Goal: Information Seeking & Learning: Learn about a topic

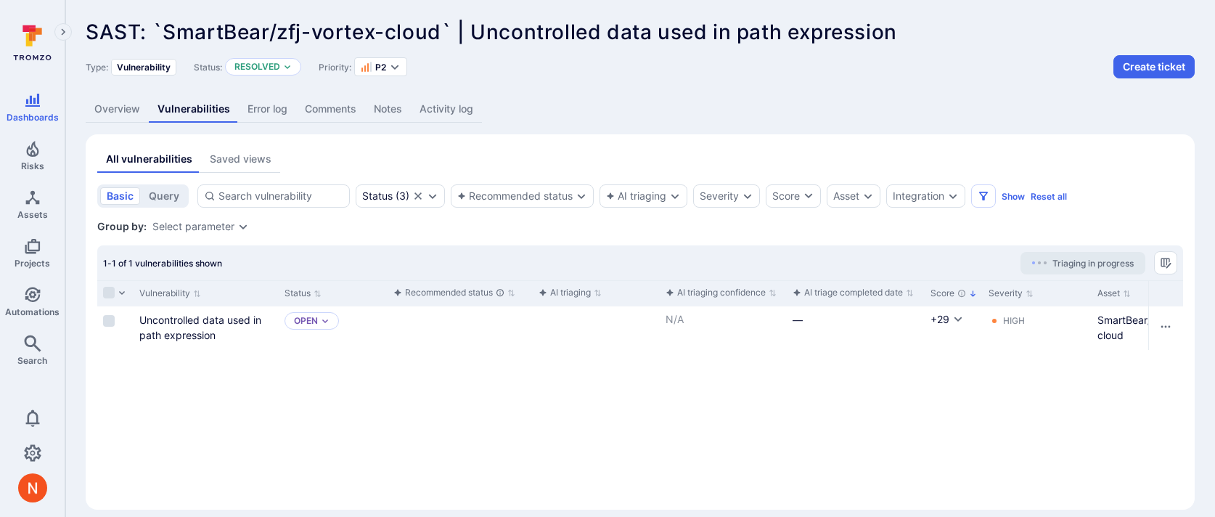
click at [439, 111] on link "Activity log" at bounding box center [446, 109] width 71 height 27
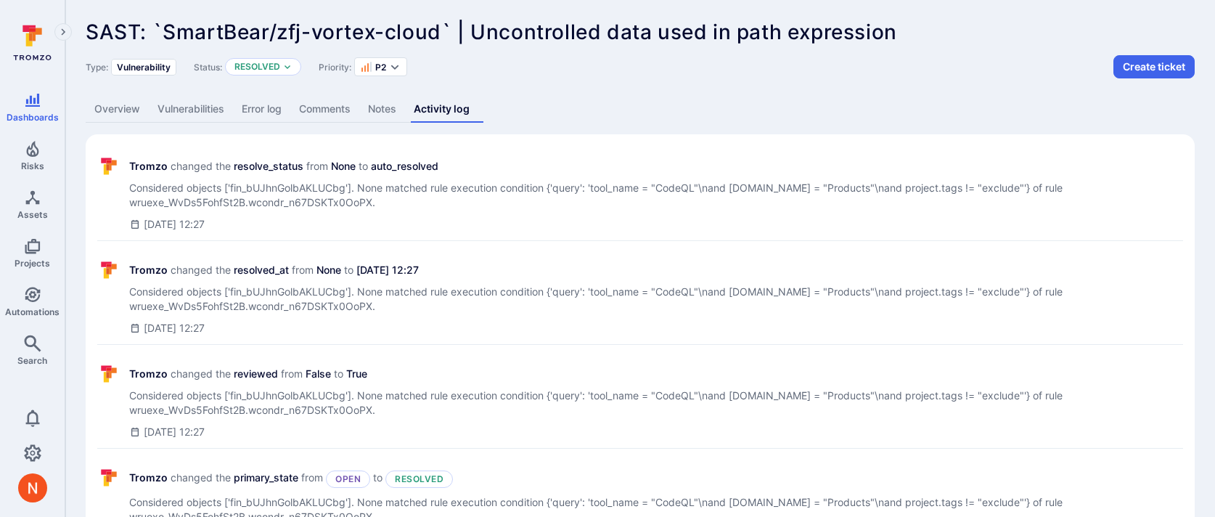
click at [189, 106] on link "Vulnerabilities" at bounding box center [191, 109] width 84 height 27
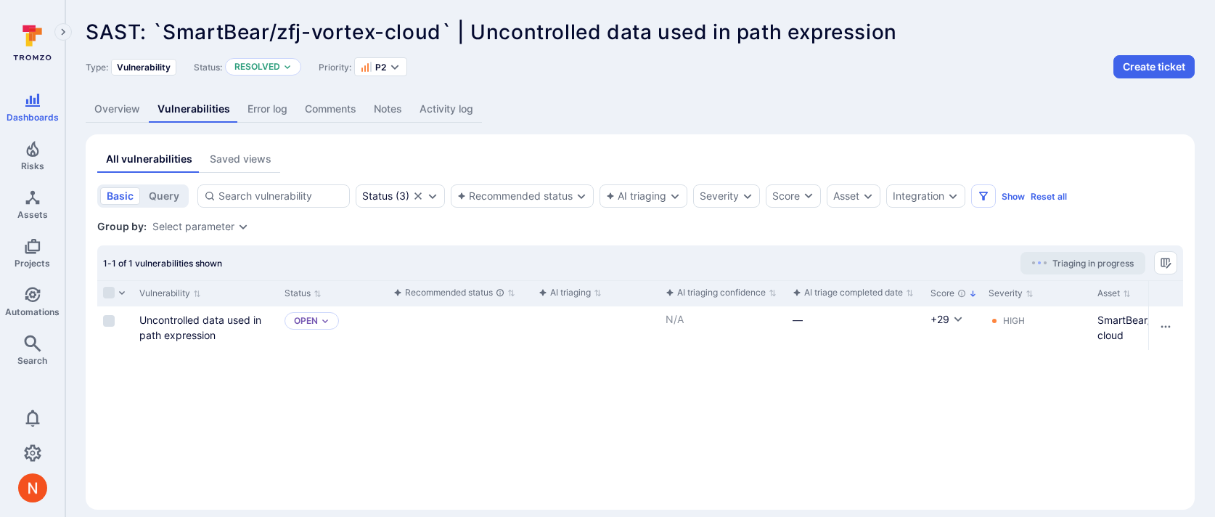
click at [114, 118] on link "Overview" at bounding box center [117, 109] width 63 height 27
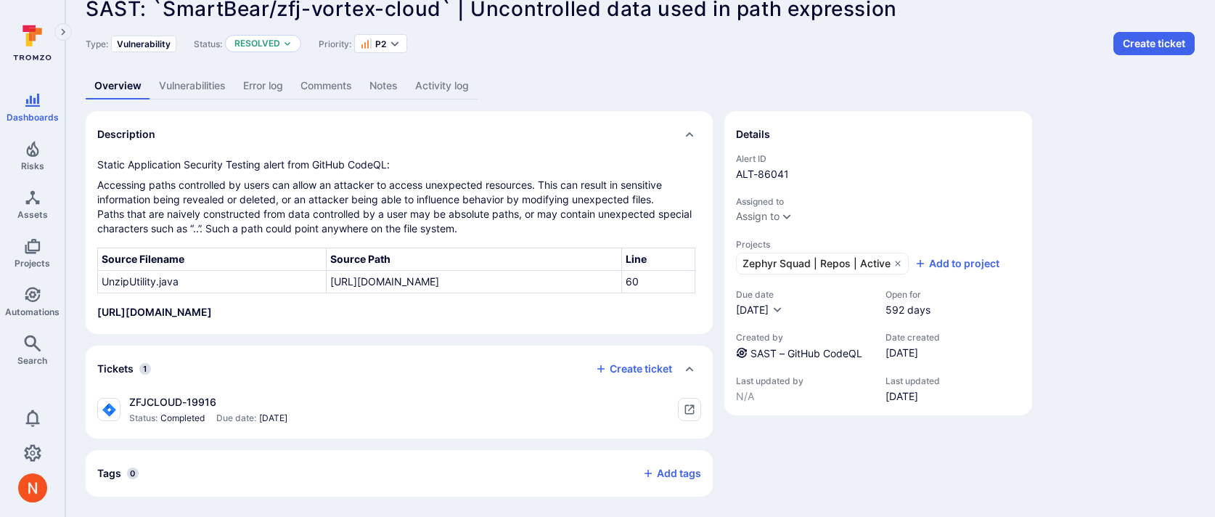
scroll to position [67, 0]
click at [755, 347] on link "SAST – GitHub CodeQL" at bounding box center [807, 353] width 112 height 12
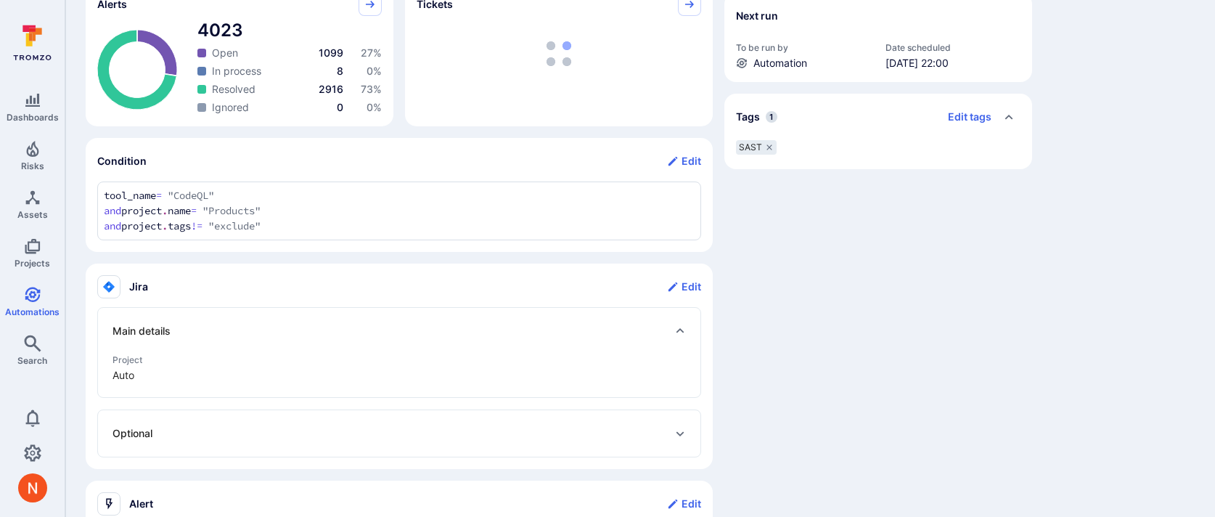
scroll to position [444, 0]
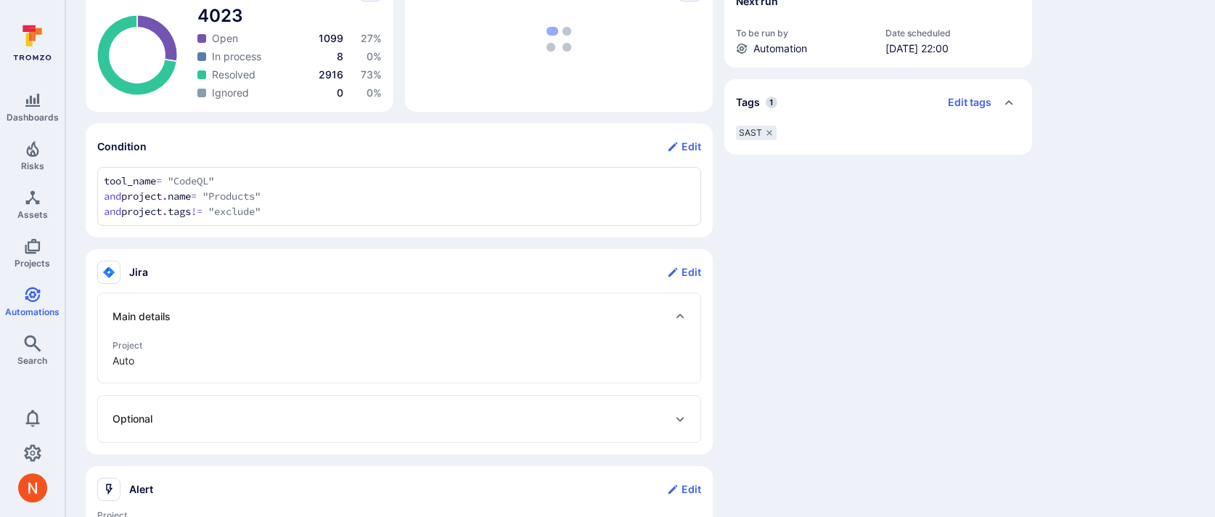
click at [99, 185] on div "tool_name = "CodeQL" and project.name = "Products" and project.tags != "exclude…" at bounding box center [399, 196] width 604 height 59
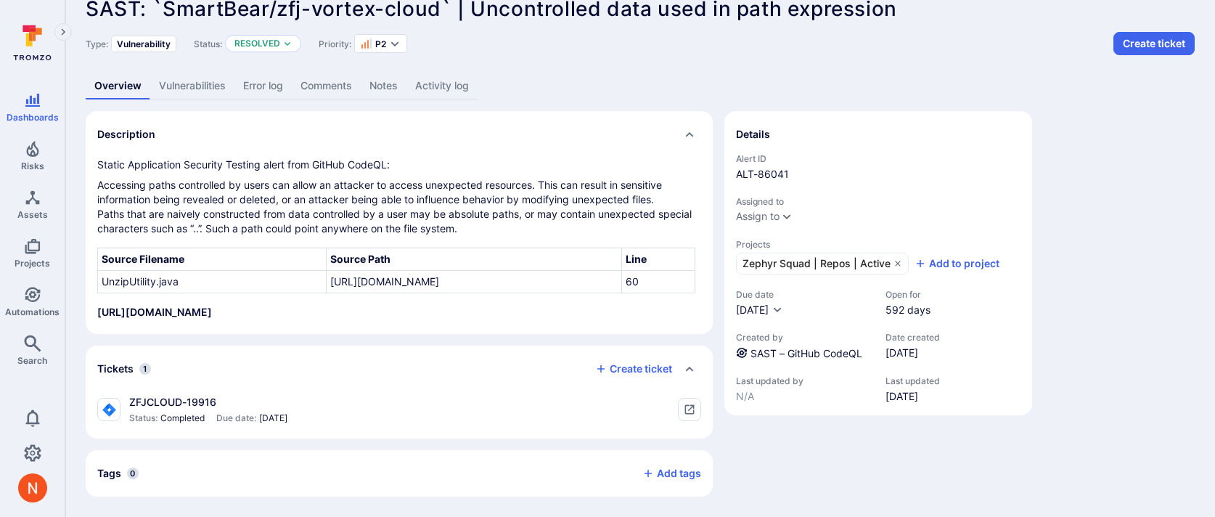
scroll to position [67, 0]
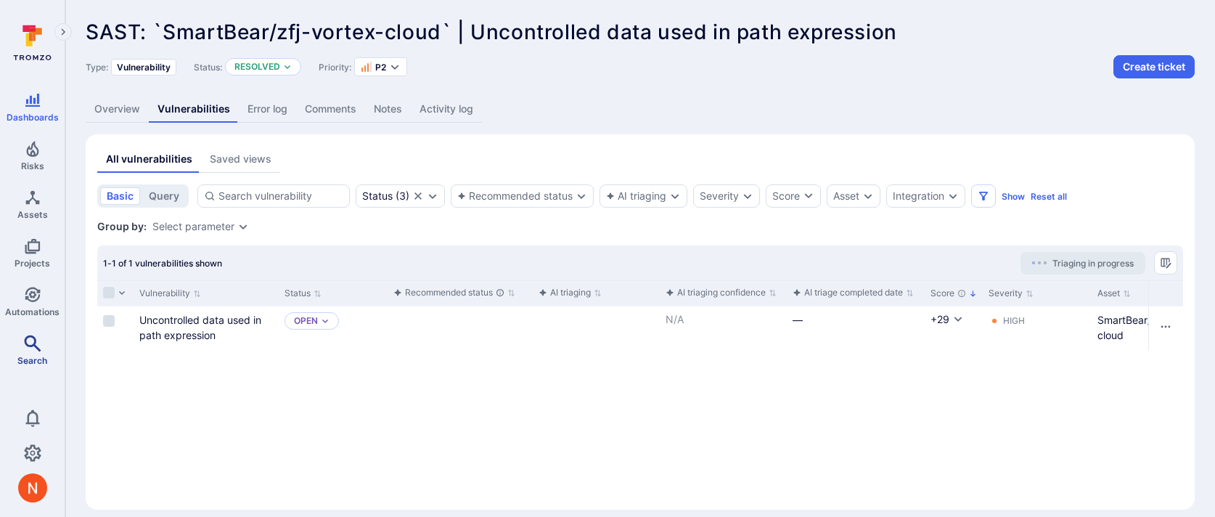
click at [39, 344] on icon "Search" at bounding box center [32, 343] width 17 height 17
click at [443, 124] on div "SAST: `SmartBear/zfj-vortex-cloud` | Uncontrolled data used in path expression …" at bounding box center [640, 265] width 1150 height 530
click at [449, 109] on link "Activity log" at bounding box center [446, 109] width 71 height 27
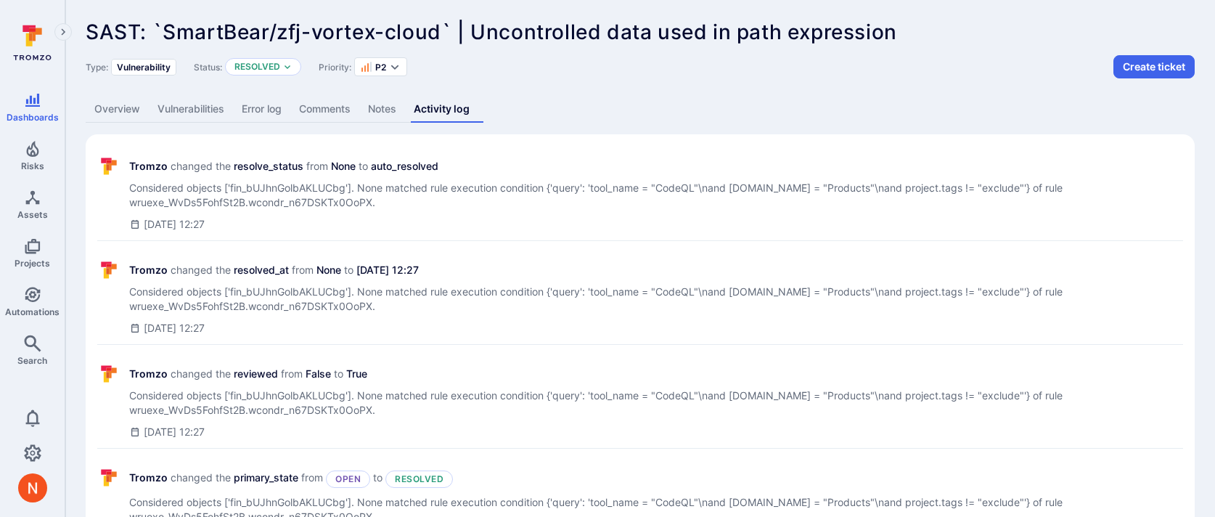
click at [266, 186] on span "Considered objects ['fin_bUJhnGolbAKLUCbg']. None matched rule execution condit…" at bounding box center [656, 195] width 1054 height 29
copy span "fin_bUJhnGolbAKLUCbg"
click at [115, 115] on link "Overview" at bounding box center [117, 109] width 63 height 27
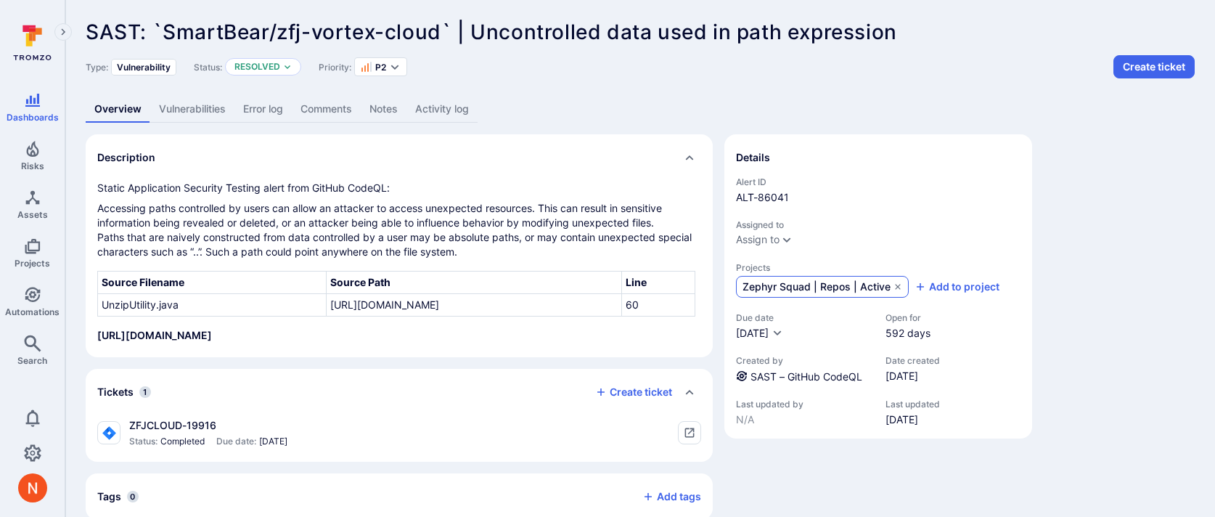
click at [772, 282] on span "Zephyr Squad | Repos | Active" at bounding box center [817, 287] width 148 height 15
click at [207, 118] on link "Vulnerabilities" at bounding box center [192, 109] width 84 height 27
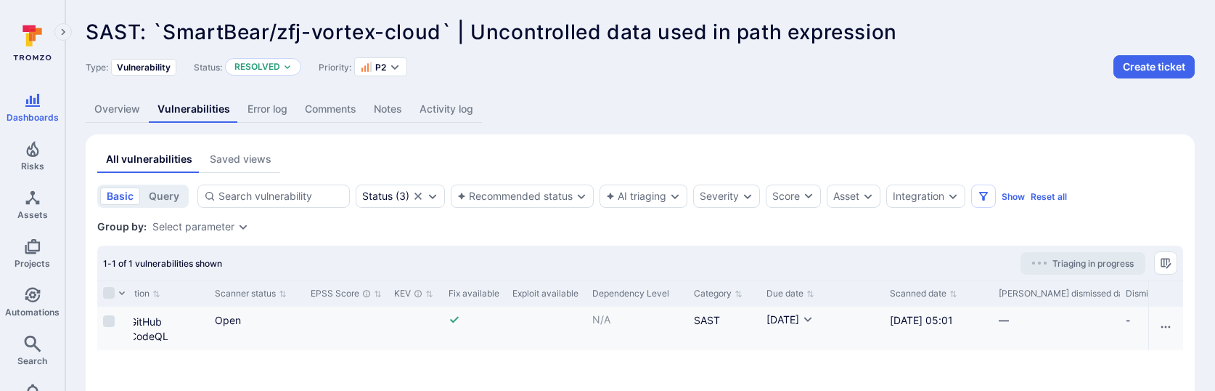
scroll to position [0, 1419]
click at [108, 110] on link "Overview" at bounding box center [117, 109] width 63 height 27
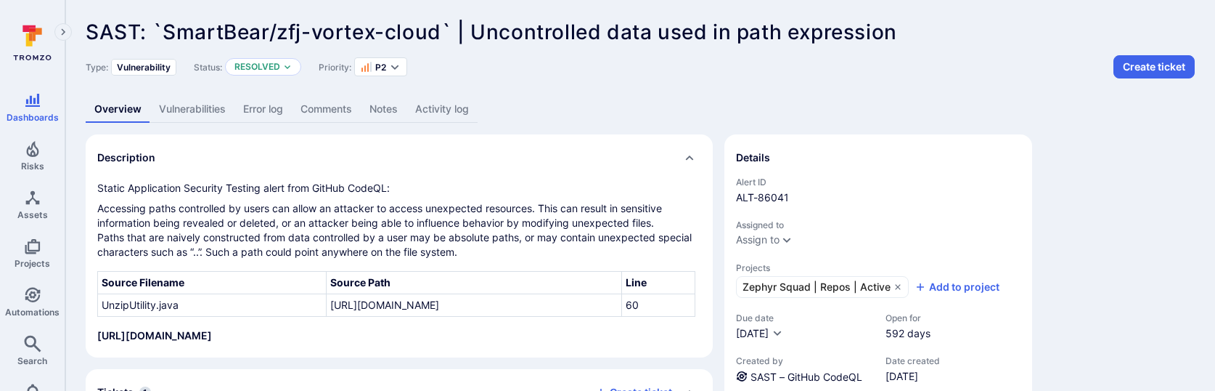
scroll to position [193, 0]
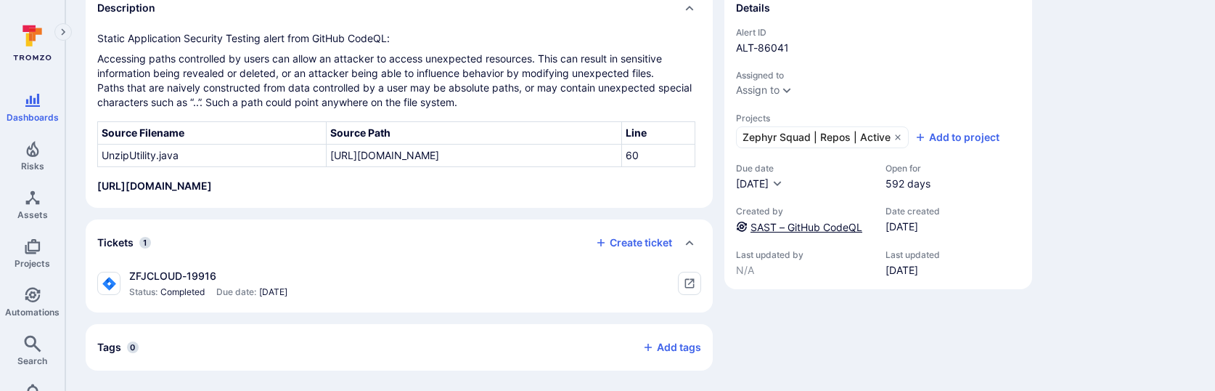
click at [773, 221] on link "SAST – GitHub CodeQL" at bounding box center [807, 227] width 112 height 12
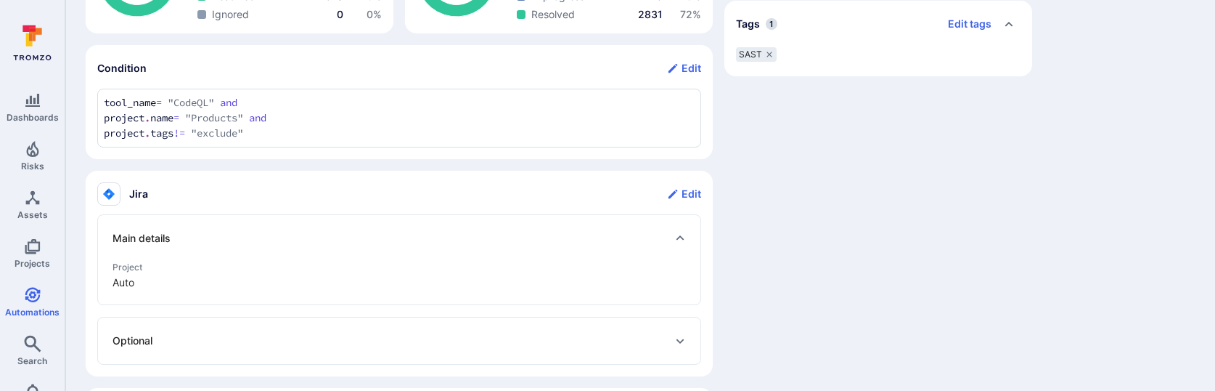
scroll to position [508, 0]
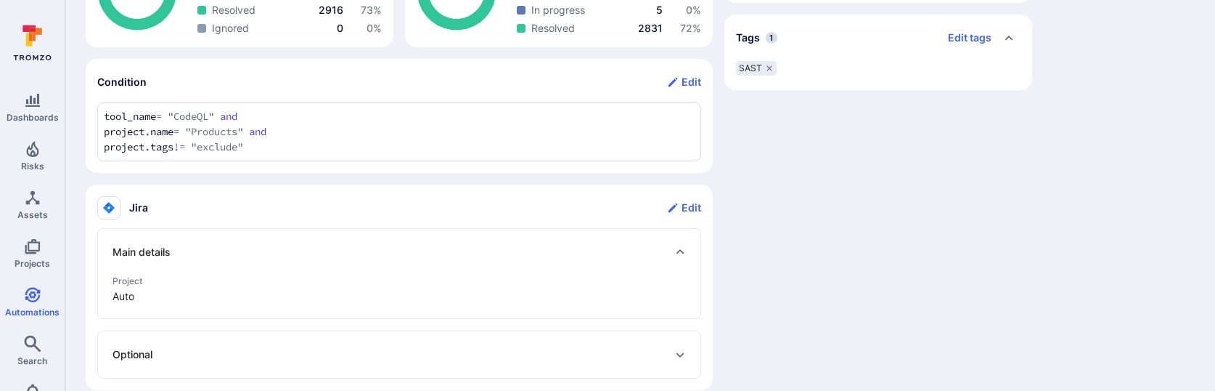
click at [100, 132] on div "tool_name = "CodeQL" and project.name = "Products" and project.tags != "exclude…" at bounding box center [399, 131] width 604 height 59
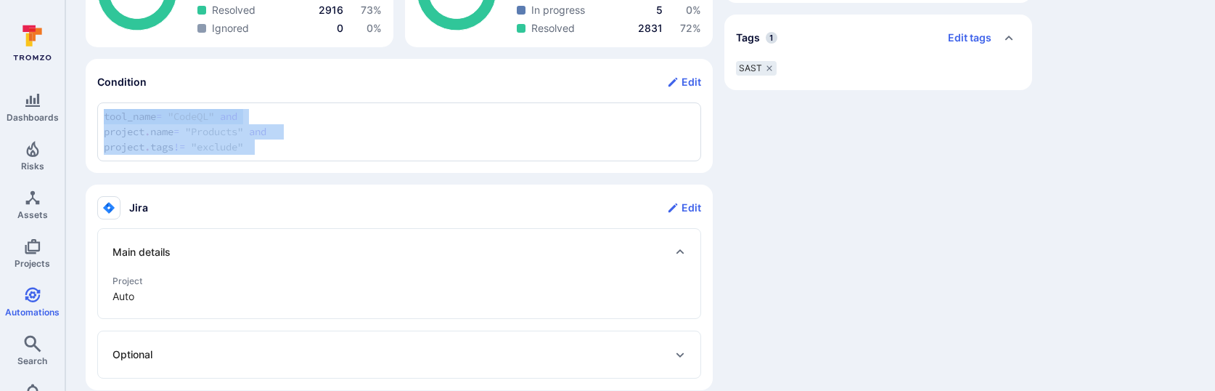
click at [209, 129] on div "tool_name = "CodeQL" and project.name = "Products" and project.tags != "exclude…" at bounding box center [399, 131] width 604 height 59
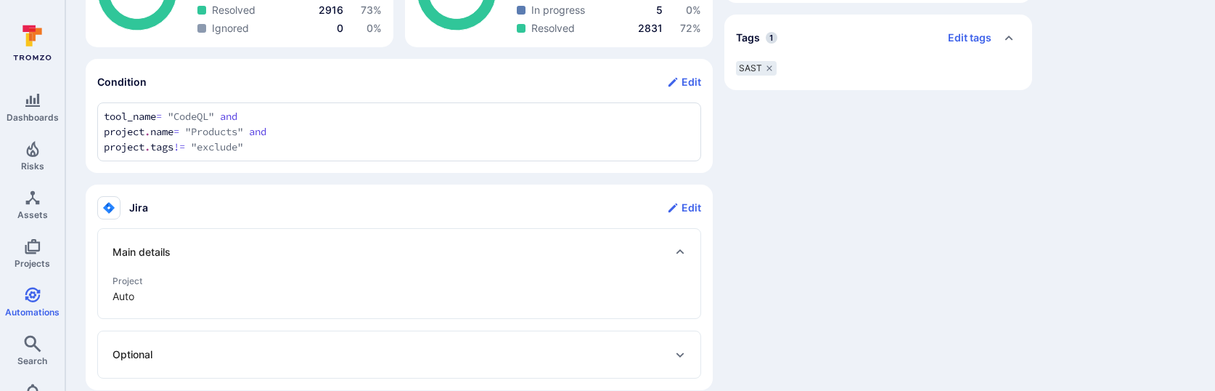
scroll to position [0, 0]
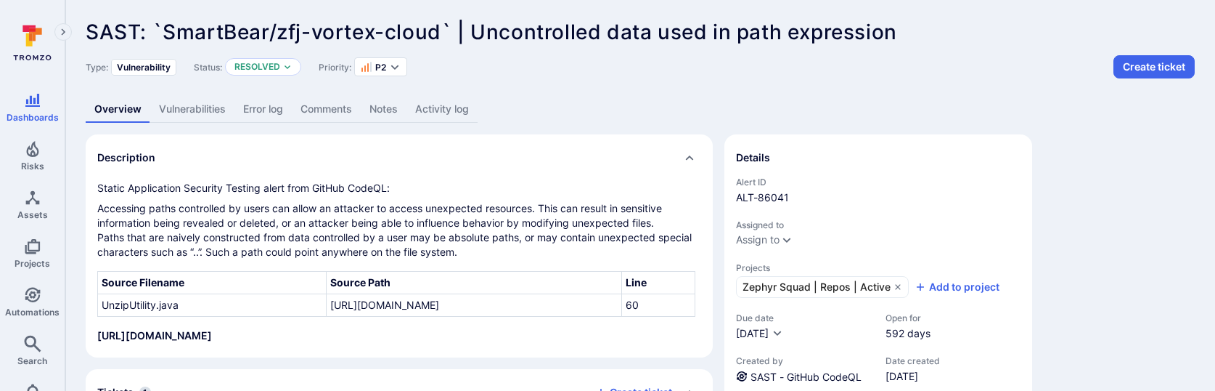
click at [221, 107] on link "Vulnerabilities" at bounding box center [192, 109] width 84 height 27
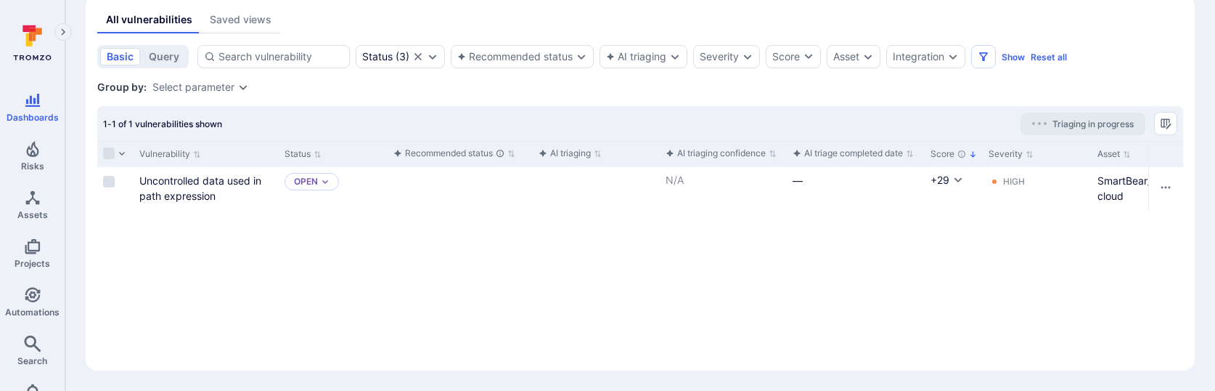
scroll to position [139, 0]
click at [232, 179] on link "Uncontrolled data used in path expression" at bounding box center [200, 188] width 122 height 28
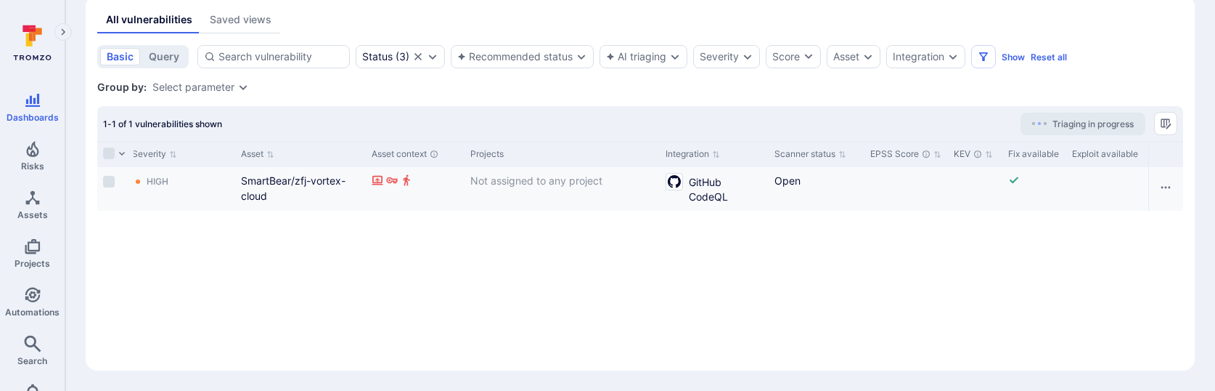
scroll to position [0, 0]
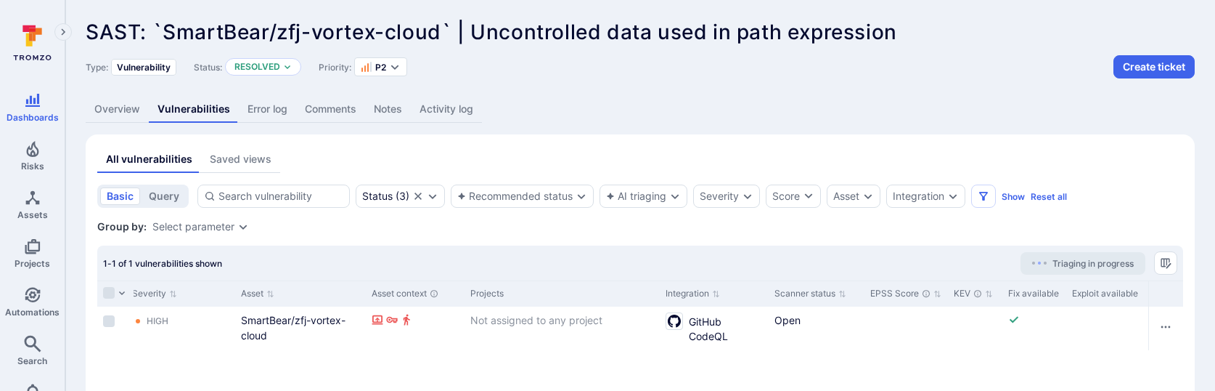
click at [427, 98] on link "Activity log" at bounding box center [446, 109] width 71 height 27
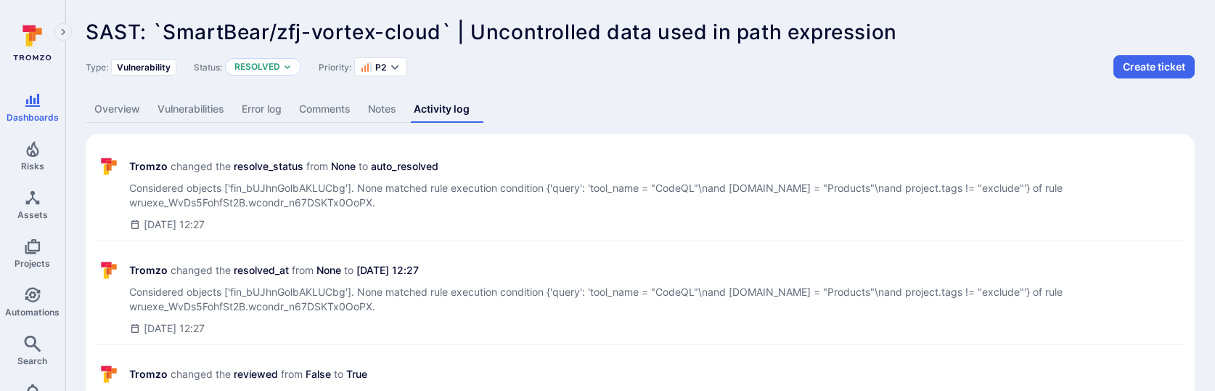
click at [117, 115] on link "Overview" at bounding box center [117, 109] width 63 height 27
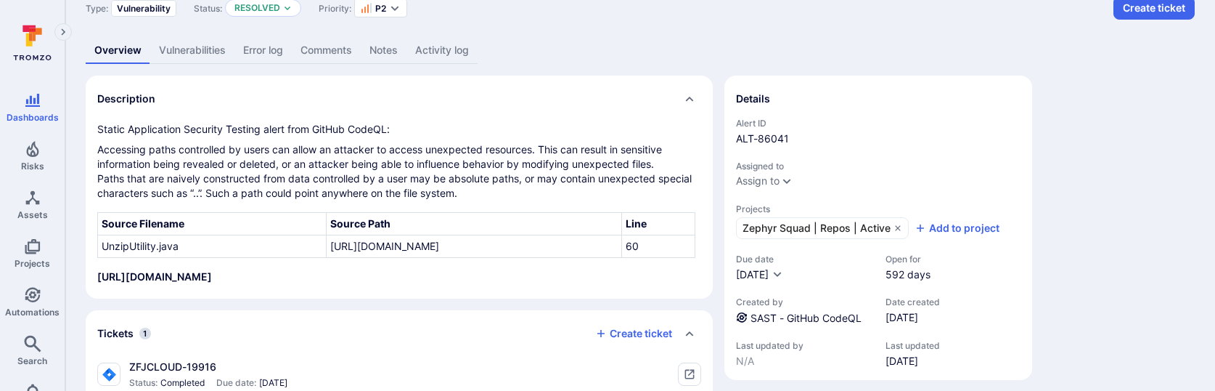
scroll to position [71, 0]
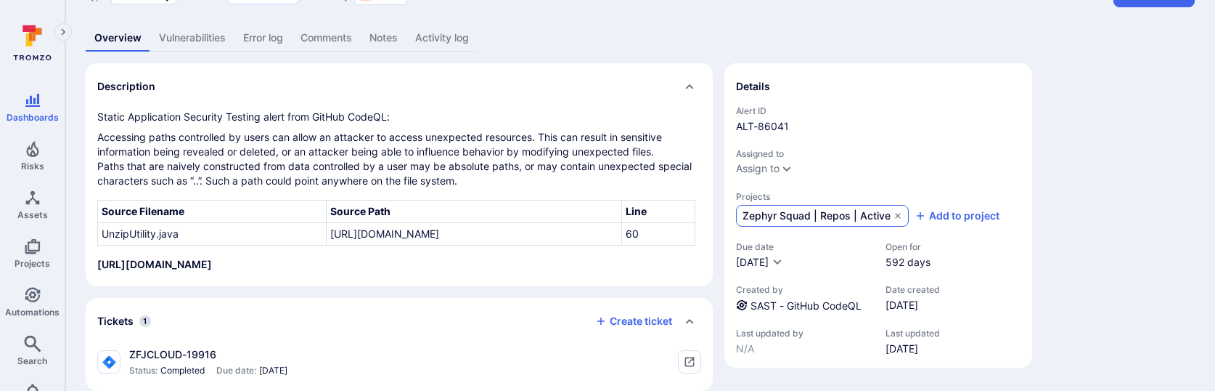
click at [751, 217] on span "Zephyr Squad | Repos | Active" at bounding box center [817, 215] width 148 height 15
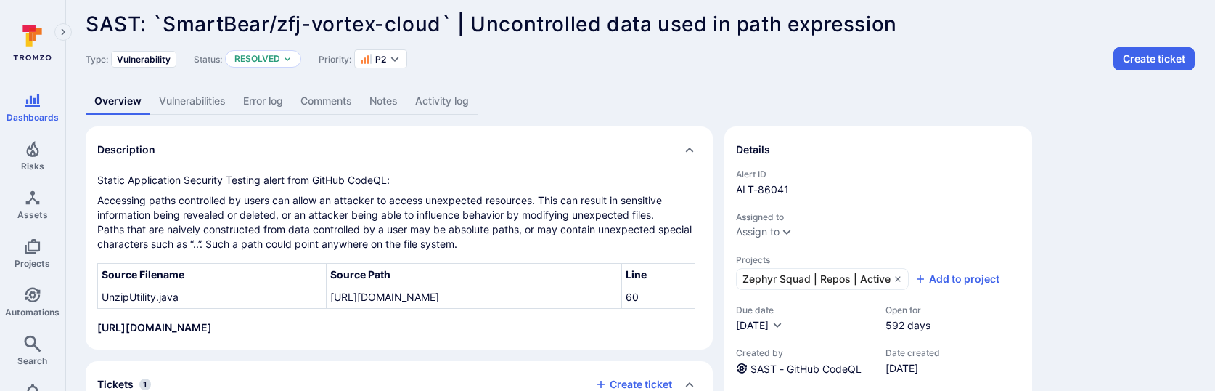
scroll to position [0, 0]
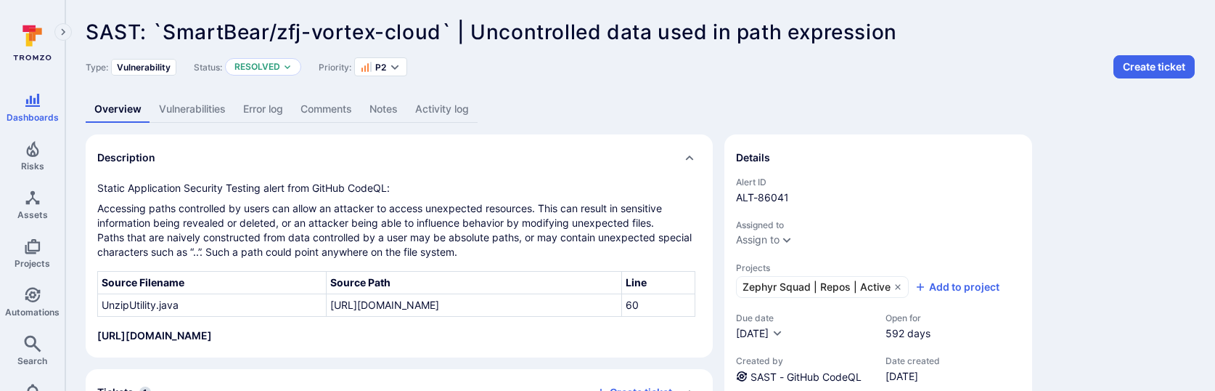
click at [219, 107] on link "Vulnerabilities" at bounding box center [192, 109] width 84 height 27
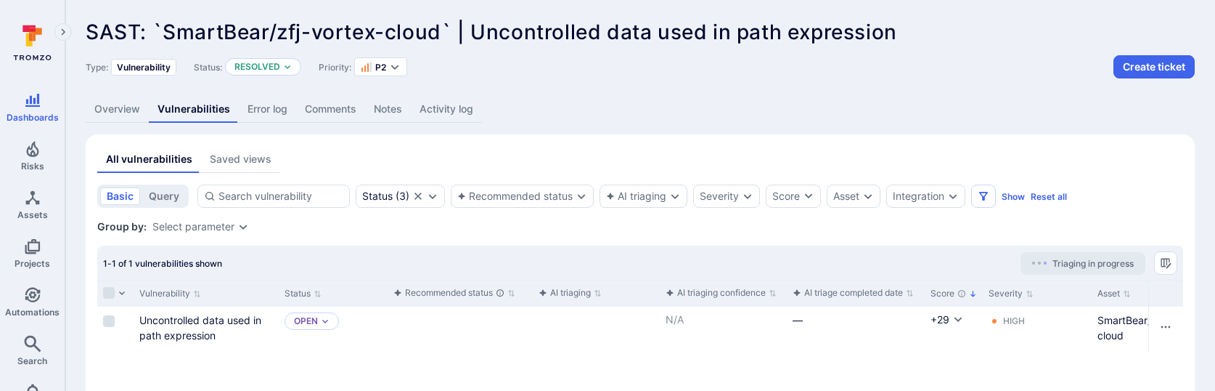
scroll to position [1, 0]
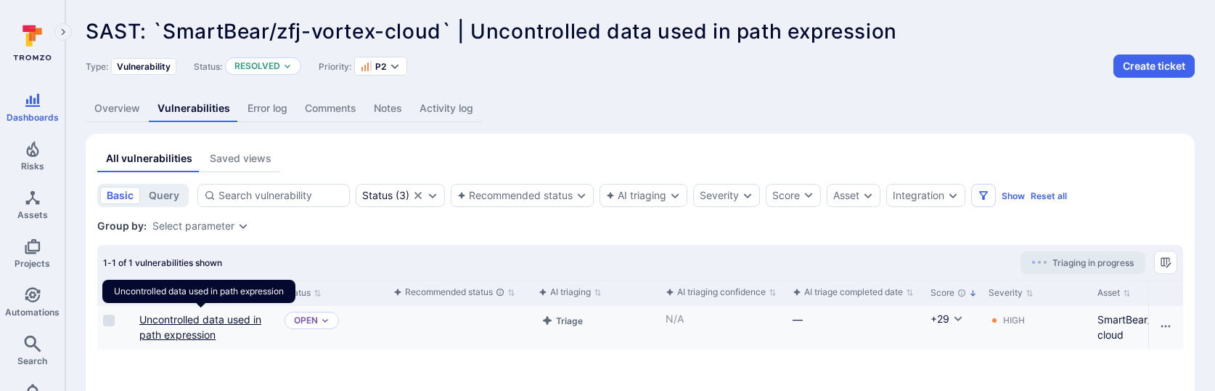
click at [218, 319] on link "Uncontrolled data used in path expression" at bounding box center [200, 327] width 122 height 28
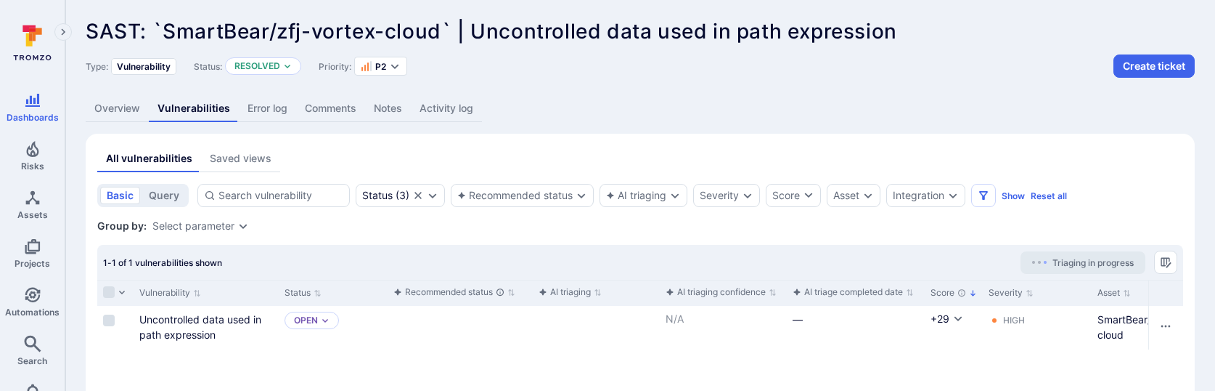
click at [126, 112] on link "Overview" at bounding box center [117, 108] width 63 height 27
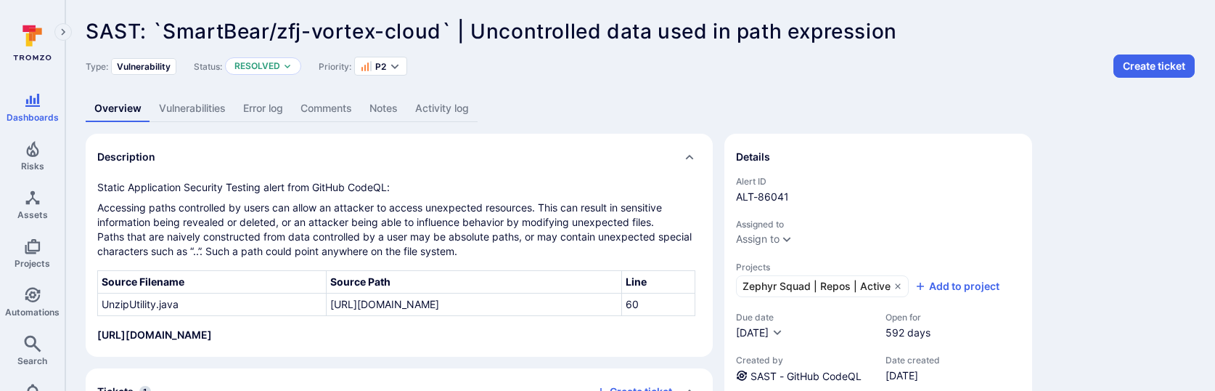
click at [470, 101] on link "Activity log" at bounding box center [442, 108] width 71 height 27
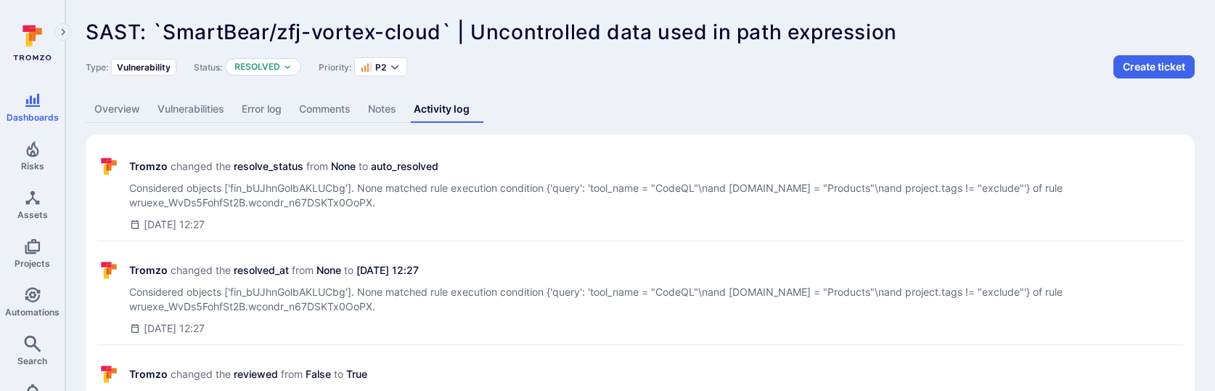
click at [120, 106] on link "Overview" at bounding box center [117, 109] width 63 height 27
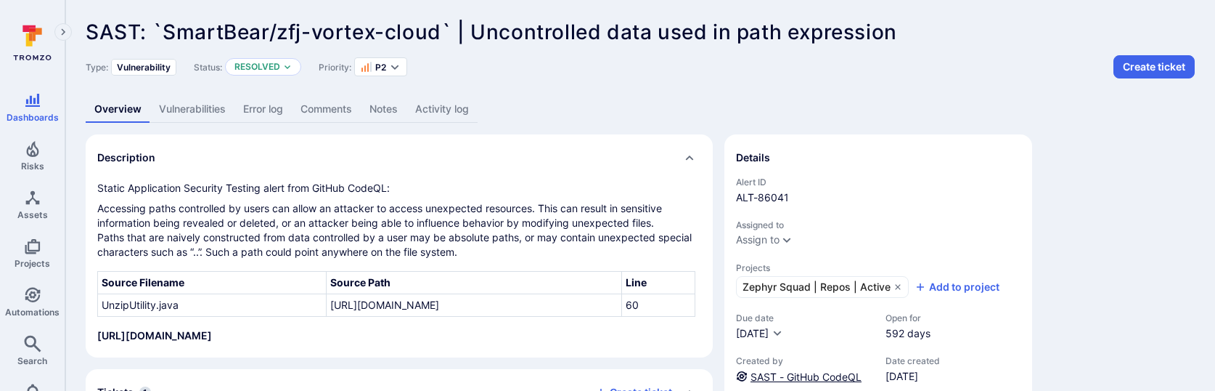
click at [785, 370] on link "SAST - GitHub CodeQL" at bounding box center [806, 376] width 111 height 12
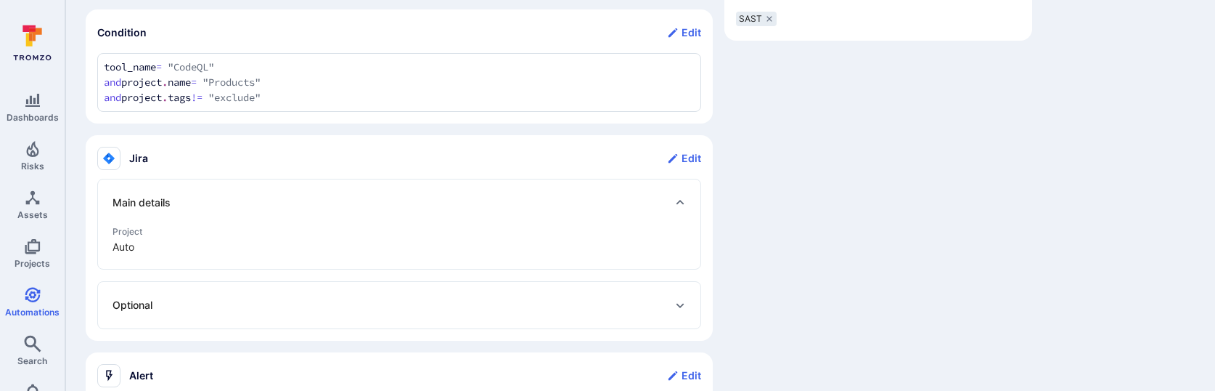
scroll to position [608, 0]
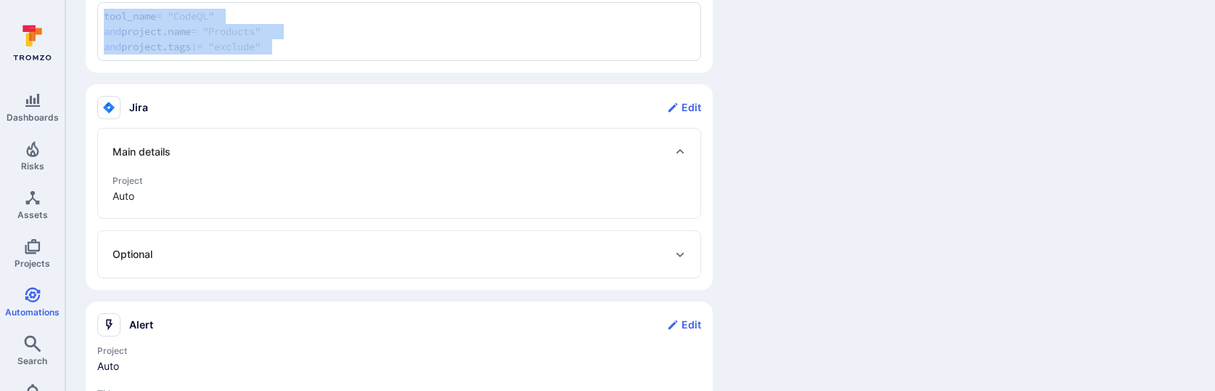
click at [151, 14] on div "tool_name = "CodeQL" and project.name = "Products" and project.tags != "exclude…" at bounding box center [399, 31] width 604 height 59
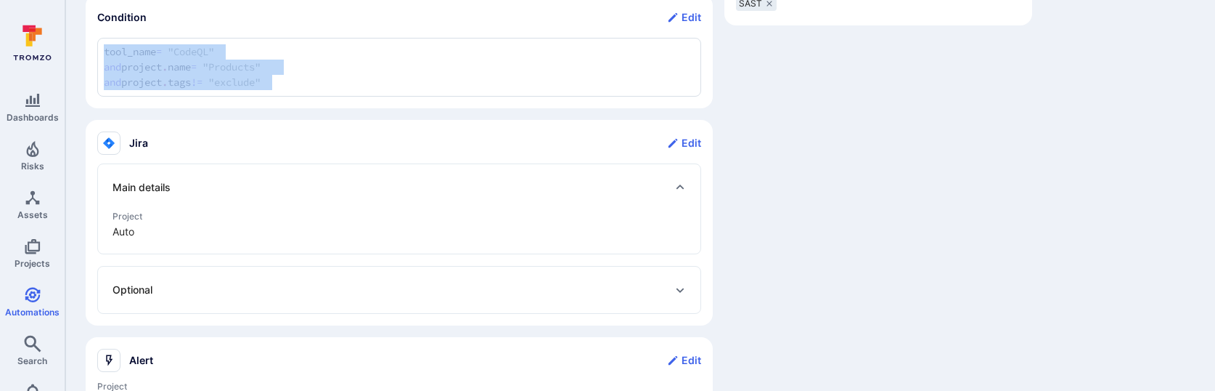
scroll to position [530, 0]
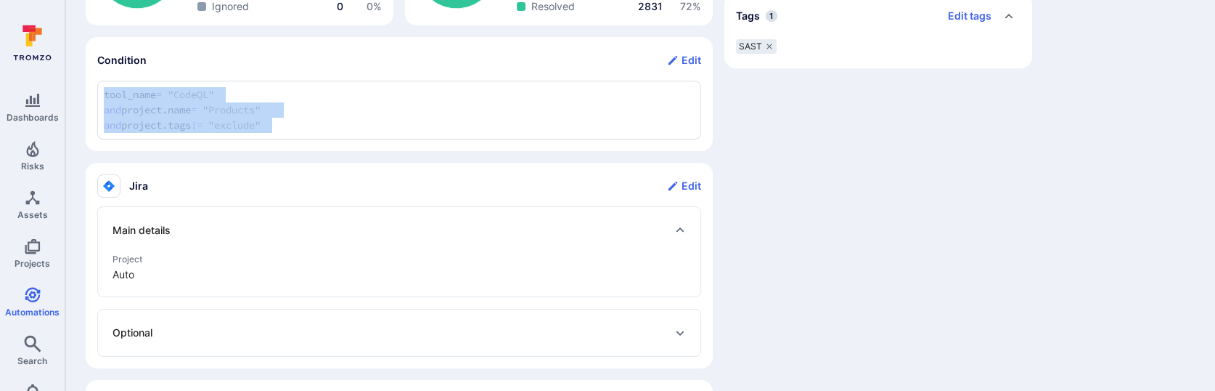
click at [205, 97] on div "tool_name = "CodeQL" and project.name = "Products" and project.tags != "exclude…" at bounding box center [399, 110] width 604 height 59
click at [132, 102] on div "tool_name = "CodeQL" and project.name = "Products" and project.tags != "exclude…" at bounding box center [399, 110] width 604 height 59
copy div "tool_name = "CodeQL" and project.name = "Products" and project.tags != "exclude…"
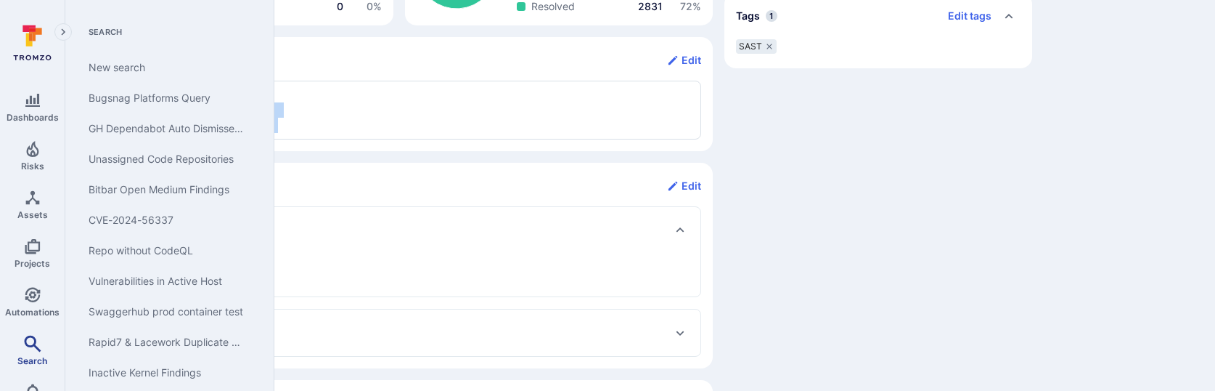
click at [27, 342] on icon "Search" at bounding box center [32, 343] width 17 height 17
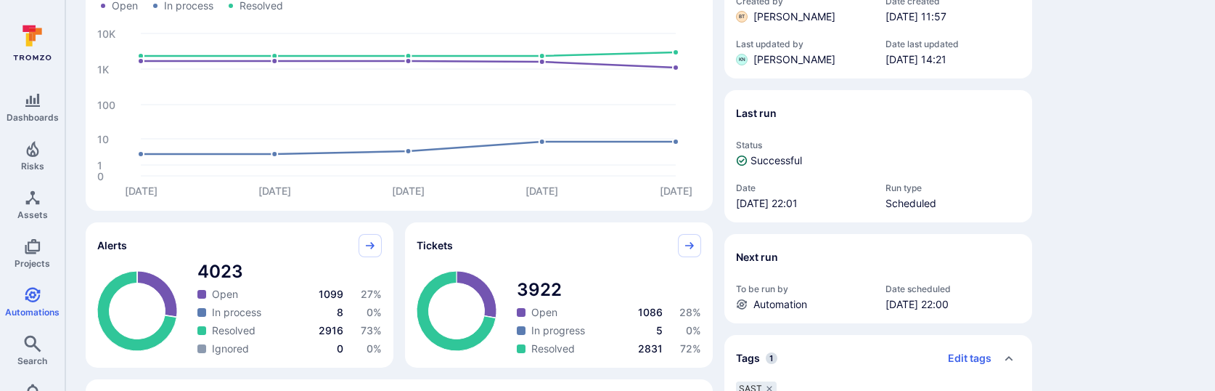
scroll to position [0, 0]
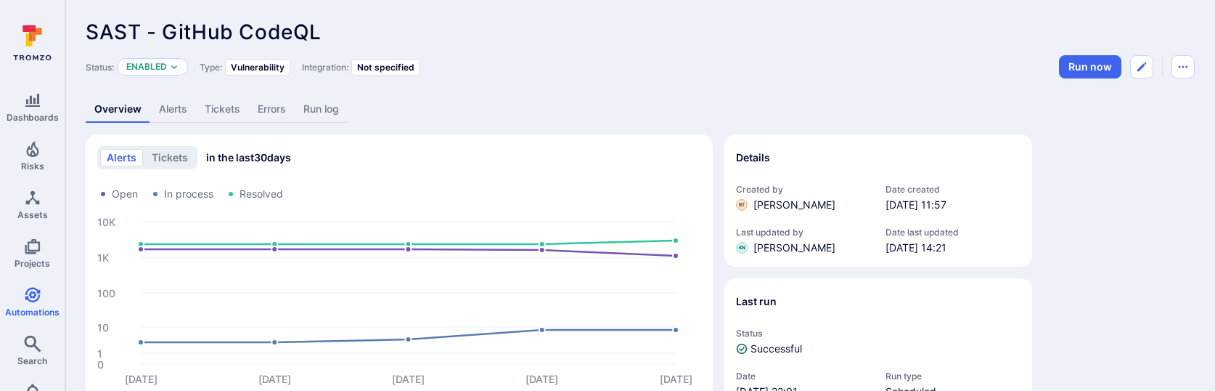
click at [176, 107] on link "Alerts" at bounding box center [173, 109] width 46 height 27
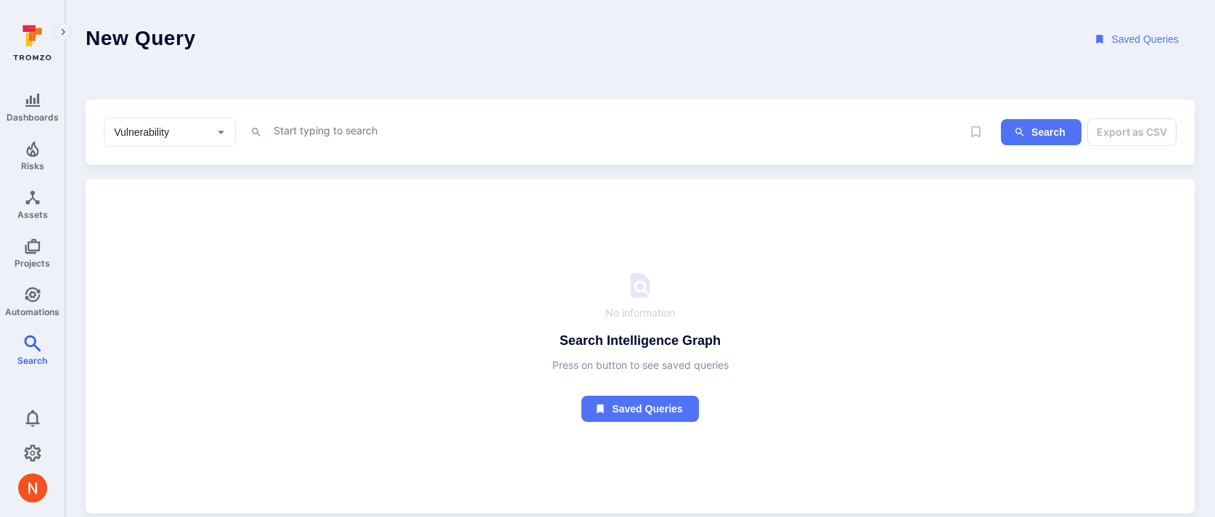
click at [425, 129] on textarea "Intelligence Graph search area" at bounding box center [617, 130] width 690 height 18
paste textarea "tool_name = "CodeQL" and [DOMAIN_NAME] = "Products" and project.tags != "exclud…"
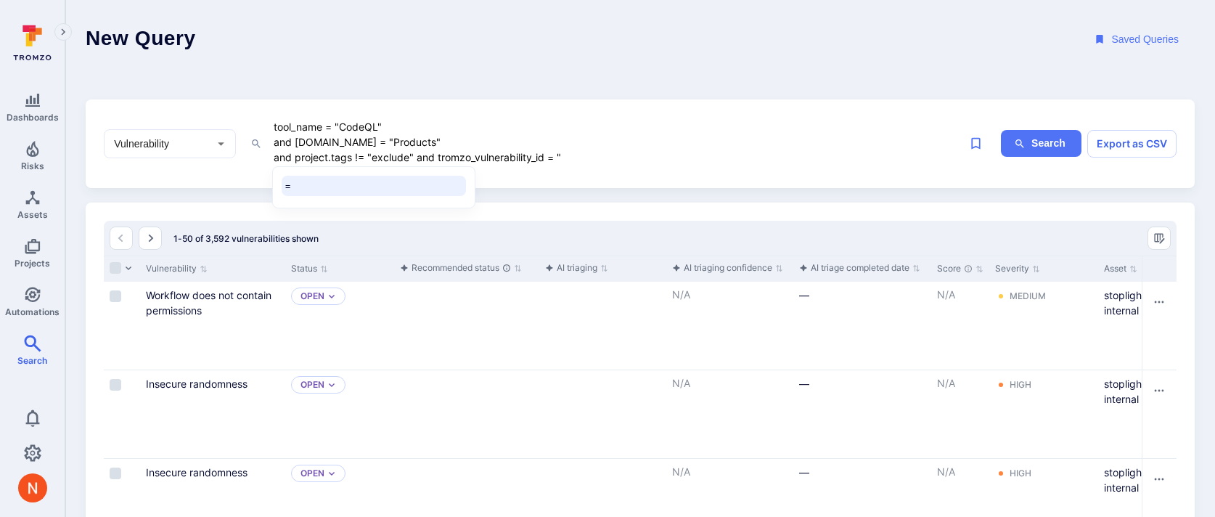
paste textarea "fin_bUJhnGolbAKLUCbg"
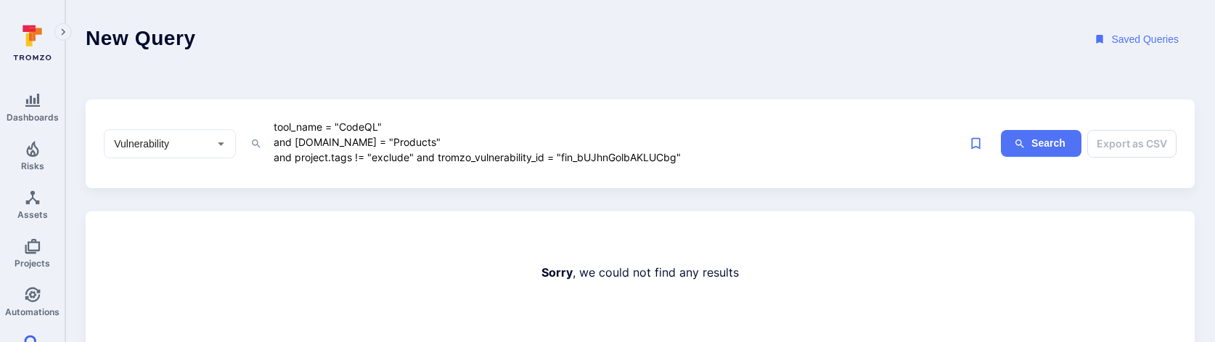
click at [702, 160] on textarea "tool_name = "CodeQL" and project.name = "Products" and project.tags != "exclude…" at bounding box center [617, 142] width 690 height 49
drag, startPoint x: 412, startPoint y: 152, endPoint x: 250, endPoint y: 161, distance: 162.1
click at [250, 161] on div "Vulnerability ​ tool_name = "CodeQL" and project.name = "Products" and project.…" at bounding box center [533, 144] width 858 height 52
drag, startPoint x: 423, startPoint y: 141, endPoint x: 264, endPoint y: 147, distance: 159.1
click at [264, 147] on div "tool_name = "CodeQL" and project.name = "Products" and tromzo_vulnerability_id …" at bounding box center [605, 144] width 711 height 52
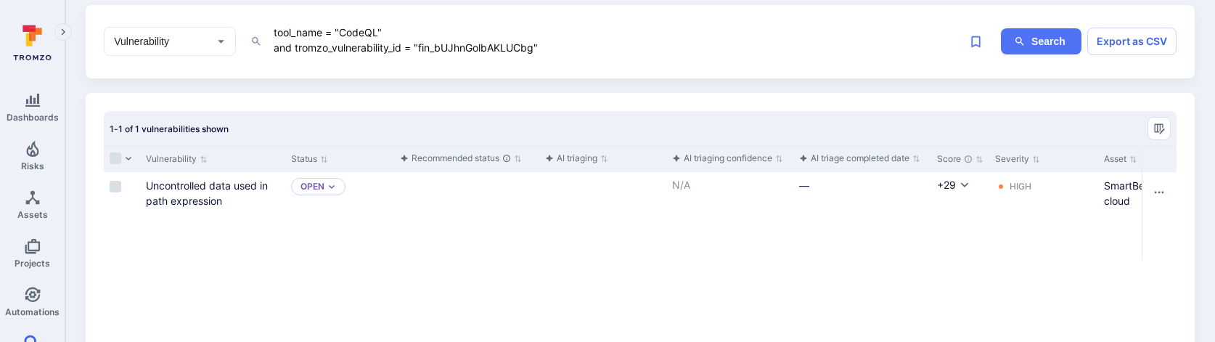
click at [276, 49] on textarea "tool_name = "CodeQL" and tromzo_vulnerability_id = "fin_bUJhnGolbAKLUCbg"" at bounding box center [617, 39] width 690 height 33
click at [275, 49] on textarea "tool_name = "CodeQL" and tromzo_vulnerability_id = "fin_bUJhnGolbAKLUCbg"" at bounding box center [617, 39] width 690 height 33
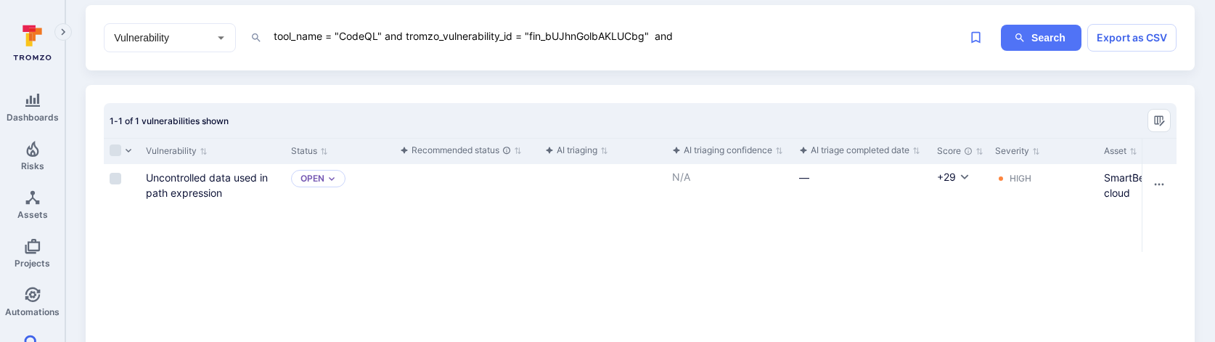
click at [685, 33] on textarea "tool_name = "CodeQL" and tromzo_vulnerability_id = "fin_bUJhnGolbAKLUCbg" and" at bounding box center [617, 36] width 690 height 18
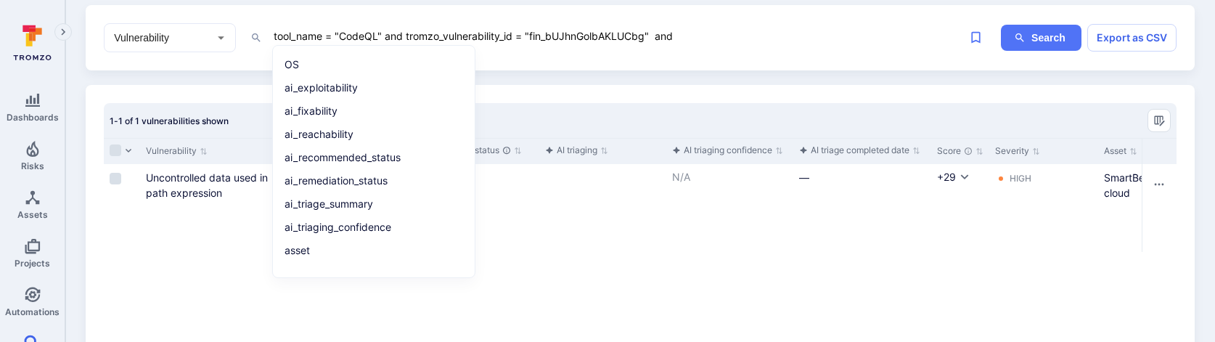
paste textarea "project.name = "Products""
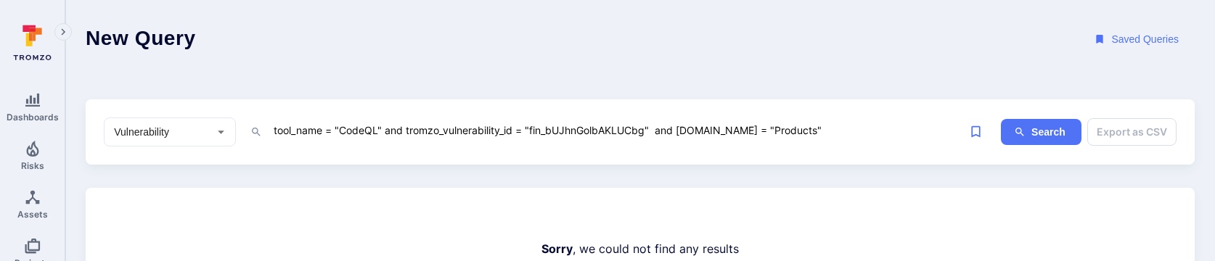
drag, startPoint x: 405, startPoint y: 126, endPoint x: 656, endPoint y: 129, distance: 250.5
click at [656, 129] on textarea "tool_name = "CodeQL" and tromzo_vulnerability_id = "fin_bUJhnGolbAKLUCbg" and p…" at bounding box center [617, 130] width 690 height 18
click at [699, 113] on div "Vulnerability ​ tool_name = "CodeQL" and project.name = "Products" x Search Exp…" at bounding box center [640, 132] width 1109 height 66
click at [690, 131] on textarea "tool_name = "CodeQL" and project.name = "Products"" at bounding box center [617, 130] width 690 height 18
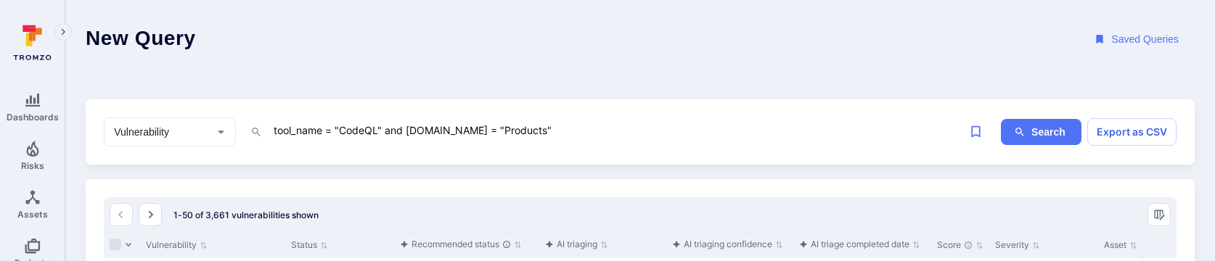
click at [590, 134] on textarea "tool_name = "CodeQL" and project.name = "Products"" at bounding box center [617, 130] width 690 height 18
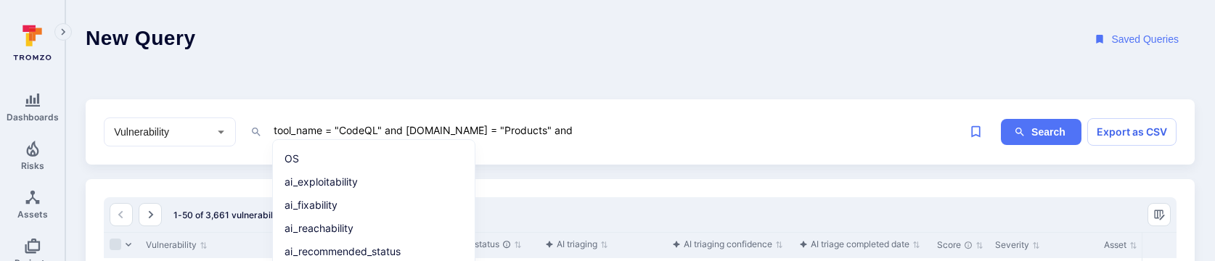
paste textarea "project.tags != "exclude""
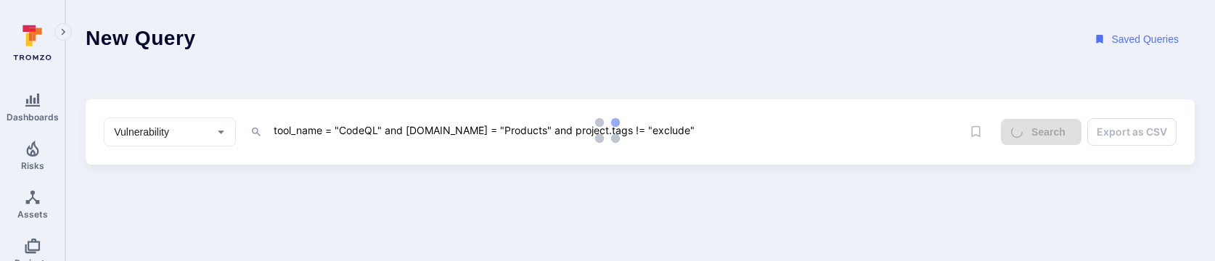
type textarea "tool_name = "CodeQL" and project.name = "Products" and project.tags != "exclude""
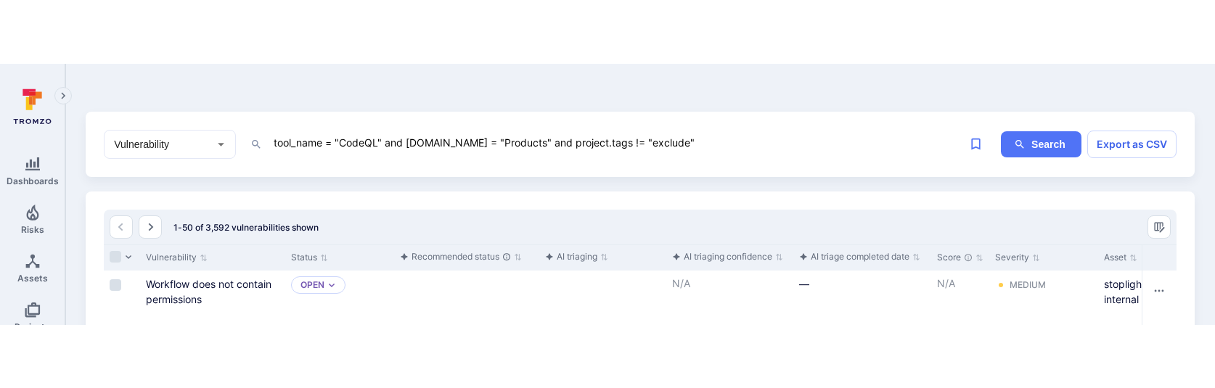
scroll to position [38, 0]
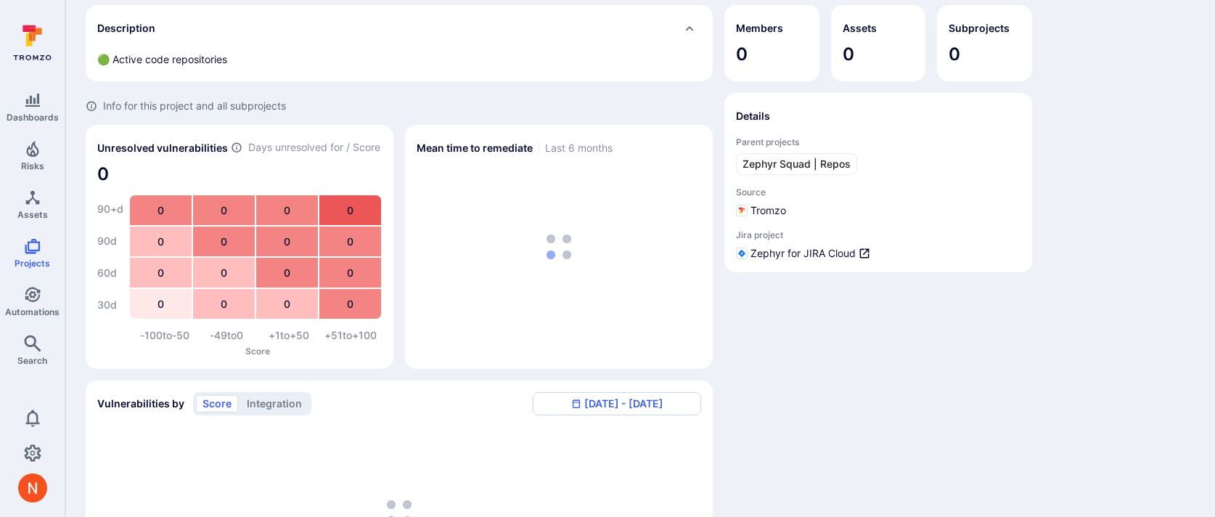
scroll to position [83, 0]
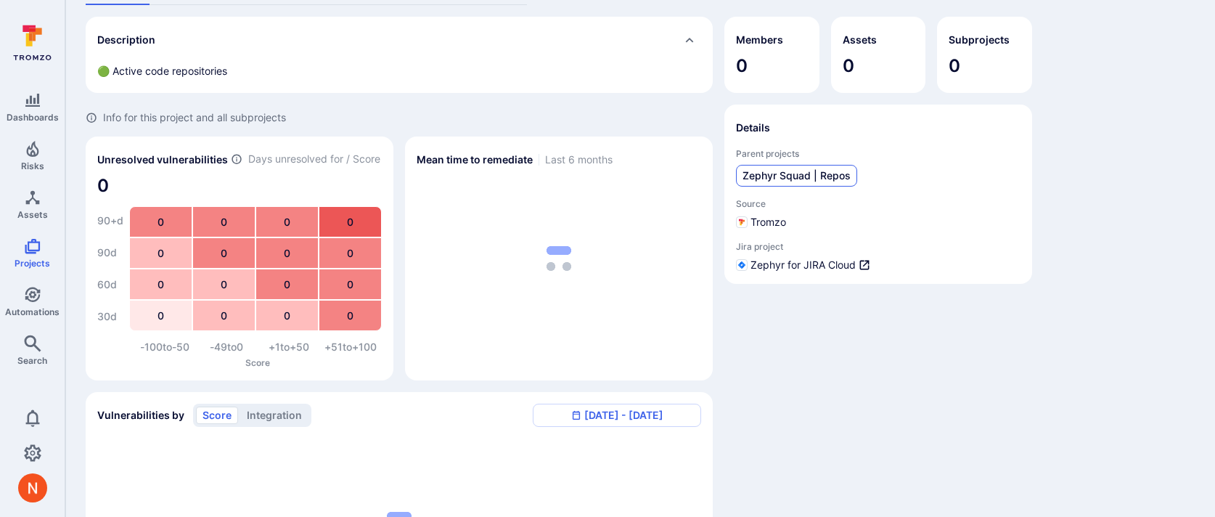
click at [804, 176] on span "Zephyr Squad | Repos" at bounding box center [797, 175] width 108 height 15
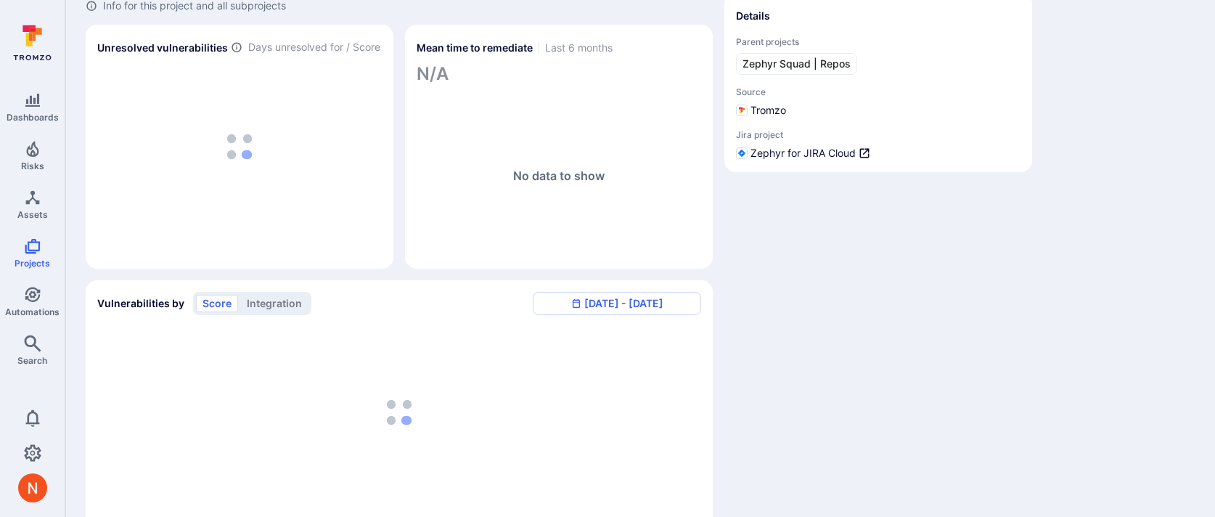
scroll to position [403, 0]
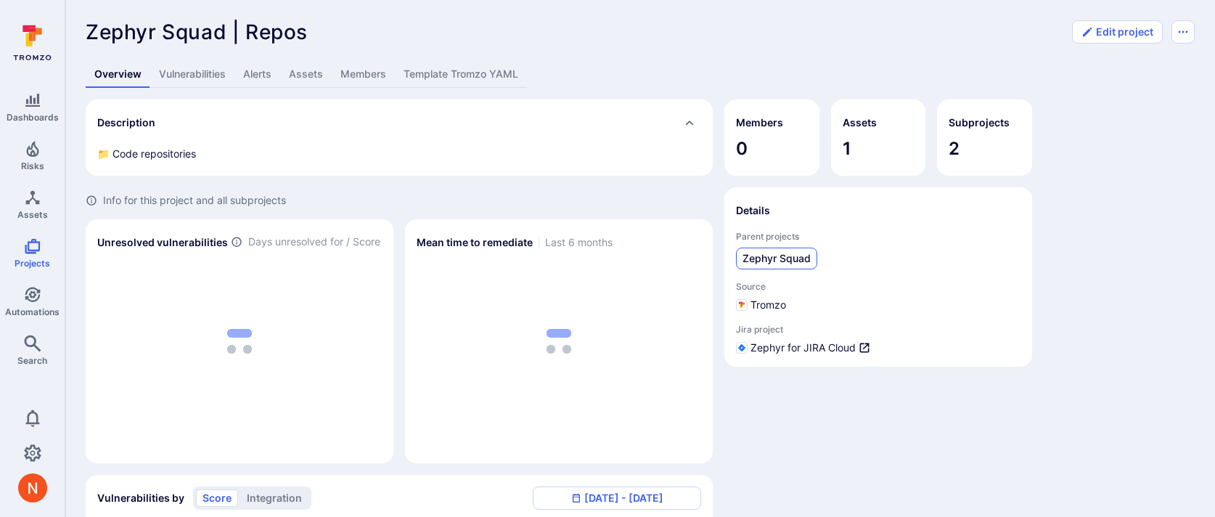
click at [782, 267] on link "Zephyr Squad" at bounding box center [776, 259] width 81 height 22
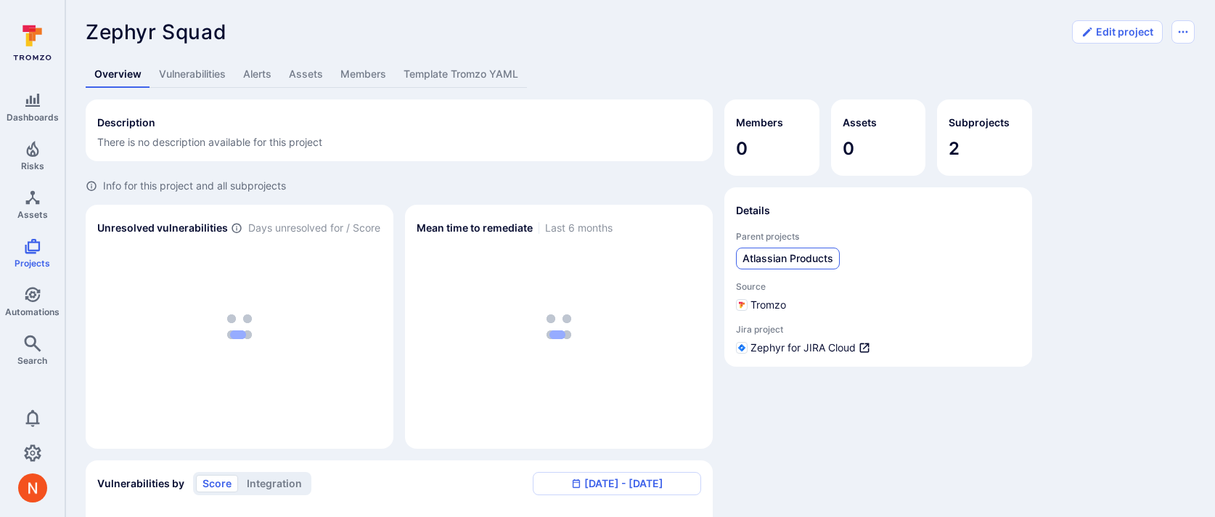
click at [794, 256] on span "Atlassian Products" at bounding box center [788, 258] width 91 height 15
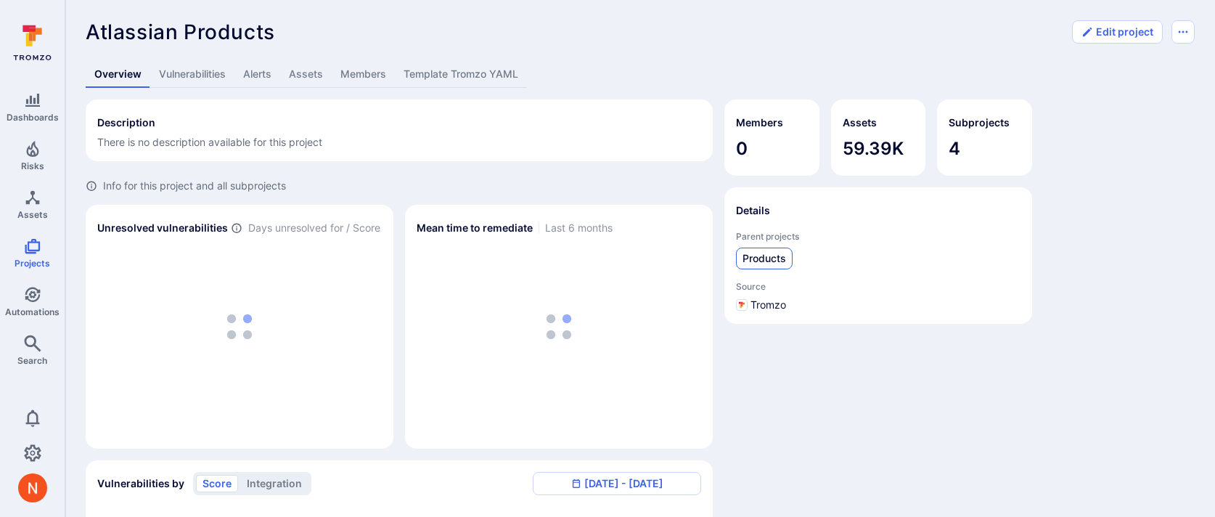
click at [741, 269] on link "Products" at bounding box center [764, 259] width 57 height 22
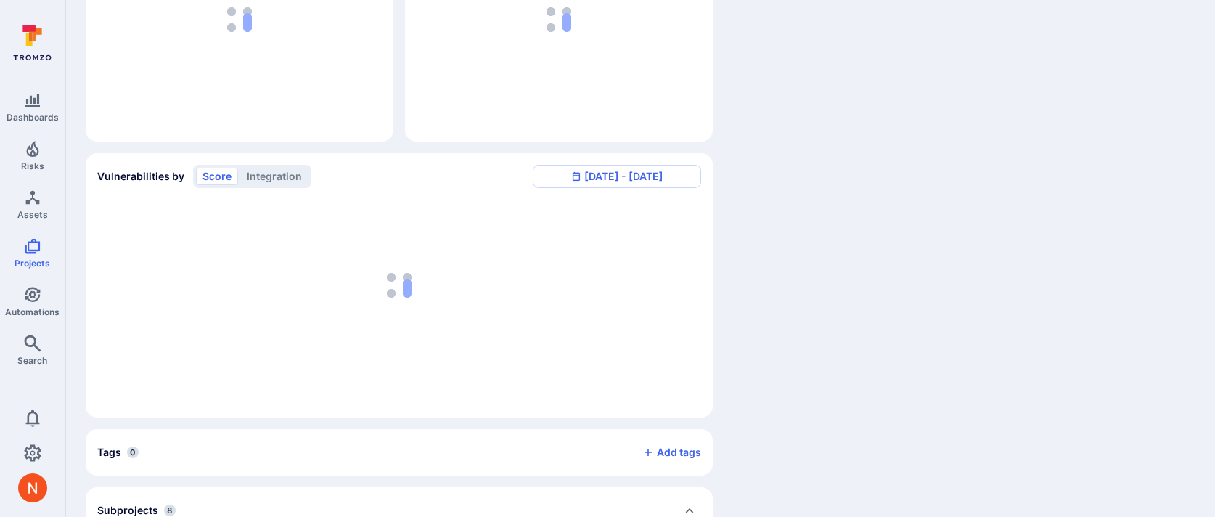
scroll to position [462, 0]
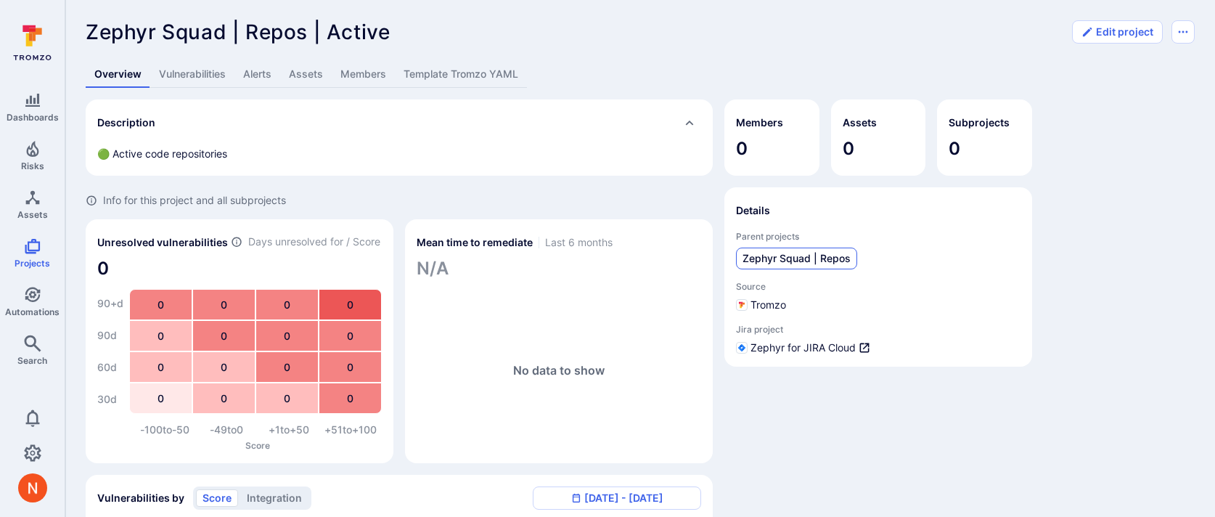
click at [781, 258] on span "Zephyr Squad | Repos" at bounding box center [797, 258] width 108 height 15
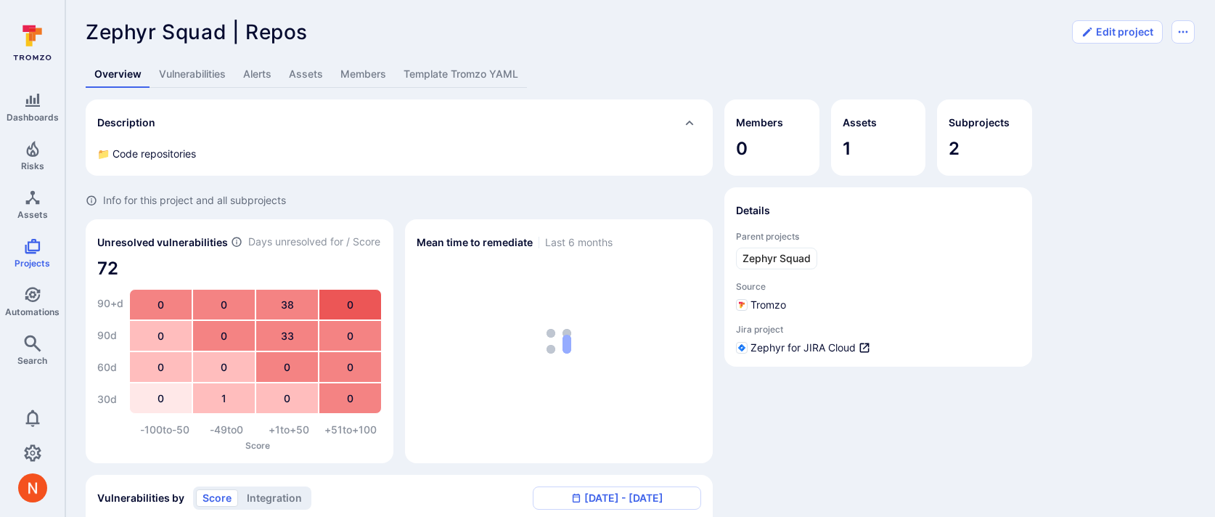
click at [781, 258] on span "Zephyr Squad" at bounding box center [777, 258] width 68 height 15
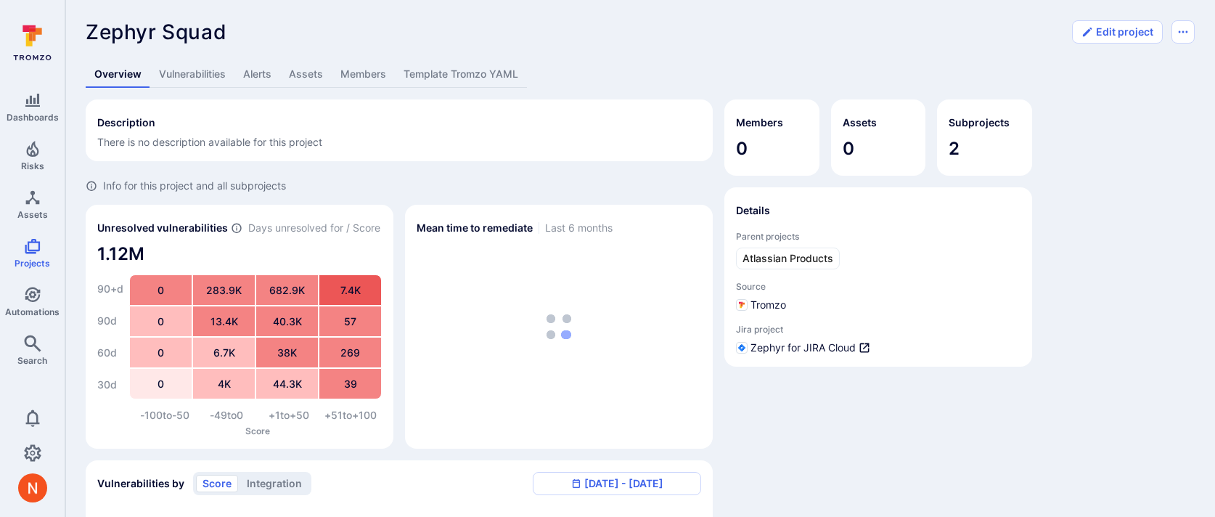
click at [781, 258] on span "Atlassian Products" at bounding box center [788, 258] width 91 height 15
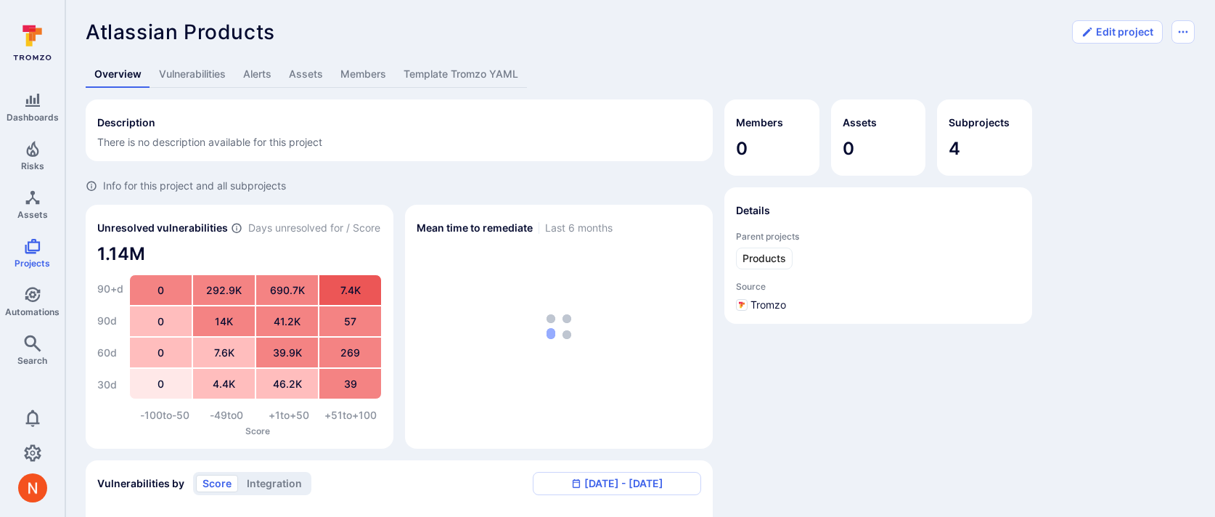
click at [781, 258] on span "Products" at bounding box center [765, 258] width 44 height 15
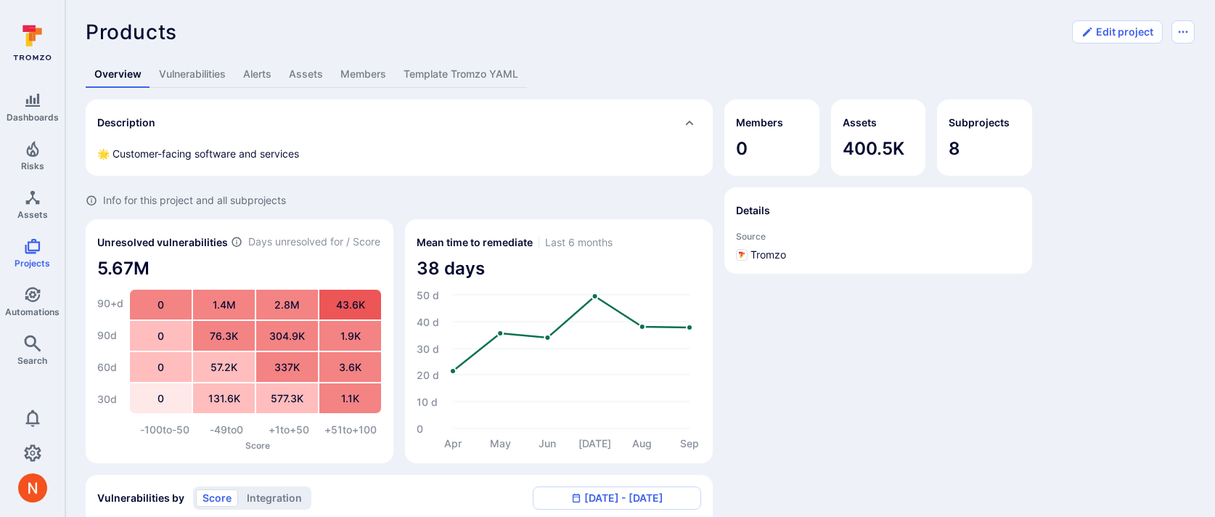
scroll to position [403, 0]
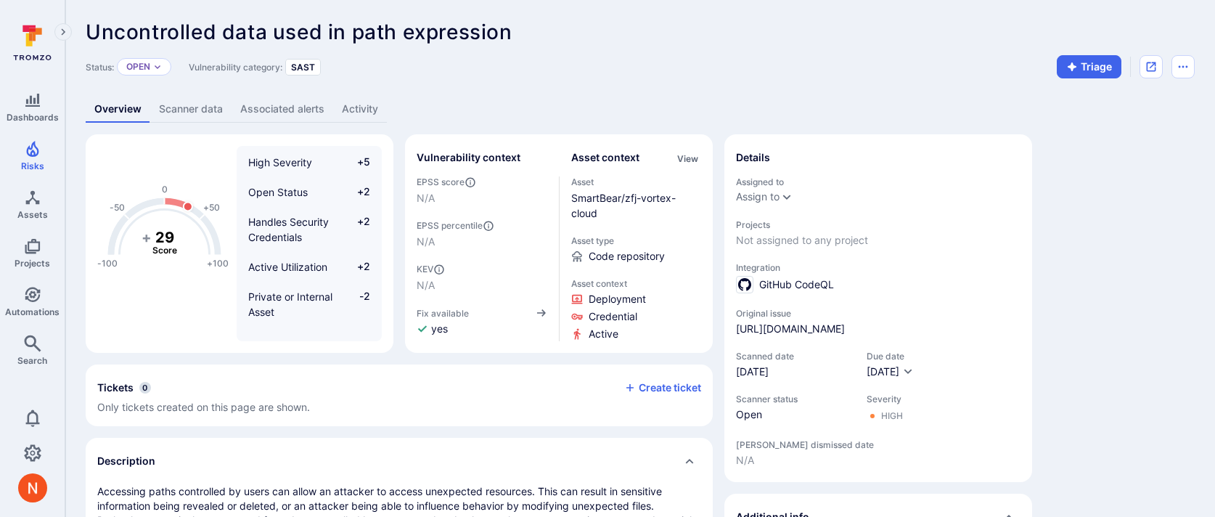
click at [651, 204] on div "SmartBear/zfj-vortex-cloud" at bounding box center [636, 205] width 131 height 30
click at [651, 199] on link "SmartBear/zfj-vortex-cloud" at bounding box center [623, 206] width 105 height 28
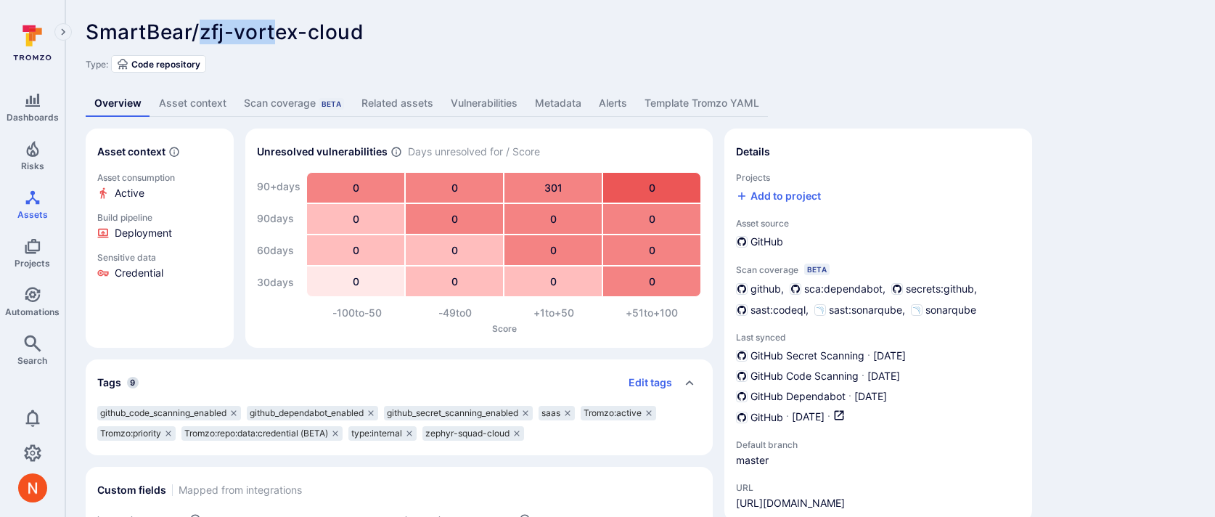
drag, startPoint x: 201, startPoint y: 33, endPoint x: 280, endPoint y: 33, distance: 79.1
click at [280, 33] on span "SmartBear/zfj-vortex-cloud" at bounding box center [225, 32] width 279 height 25
drag, startPoint x: 370, startPoint y: 37, endPoint x: 79, endPoint y: 29, distance: 291.2
click at [79, 29] on div "SmartBear/zfj-vortex-cloud ... Show more Type: Code repository Overview Asset c…" at bounding box center [640, 431] width 1150 height 862
copy span "SmartBear/zfj-vortex-cloud"
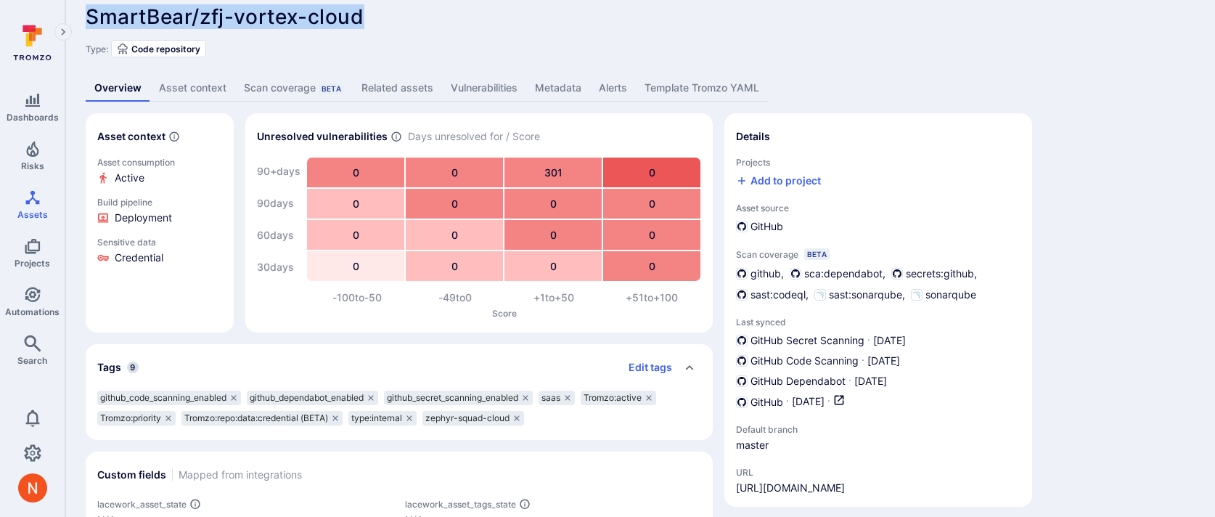
scroll to position [15, 0]
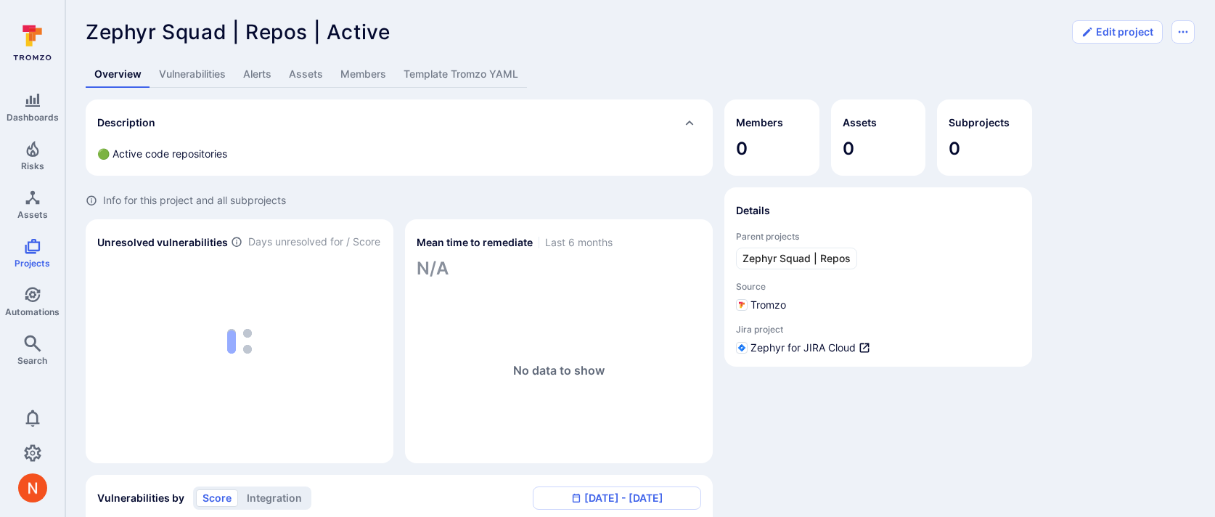
click at [508, 82] on link "Template Tromzo YAML" at bounding box center [461, 74] width 132 height 27
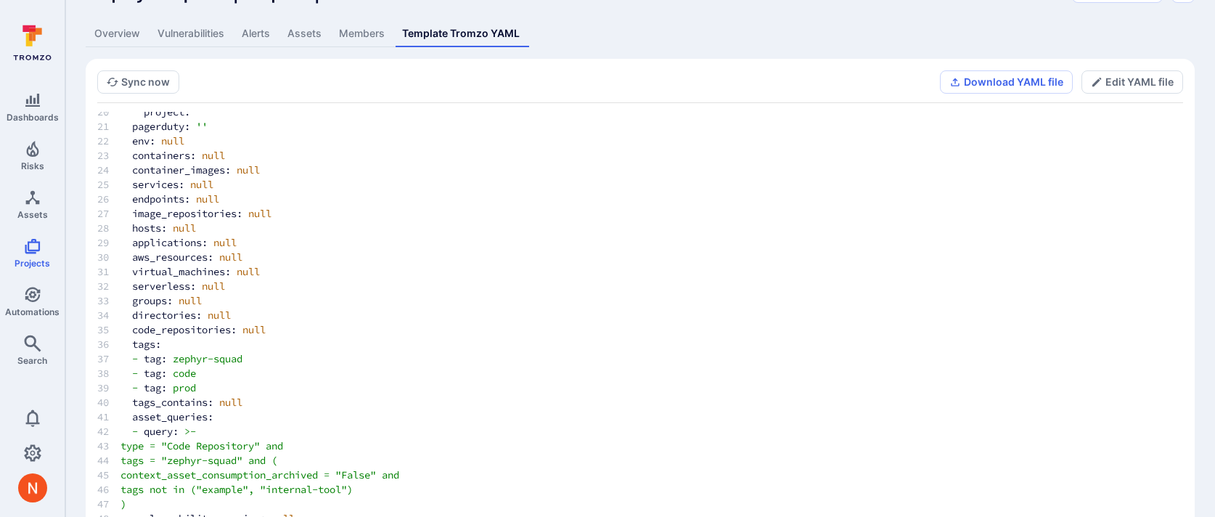
scroll to position [80, 0]
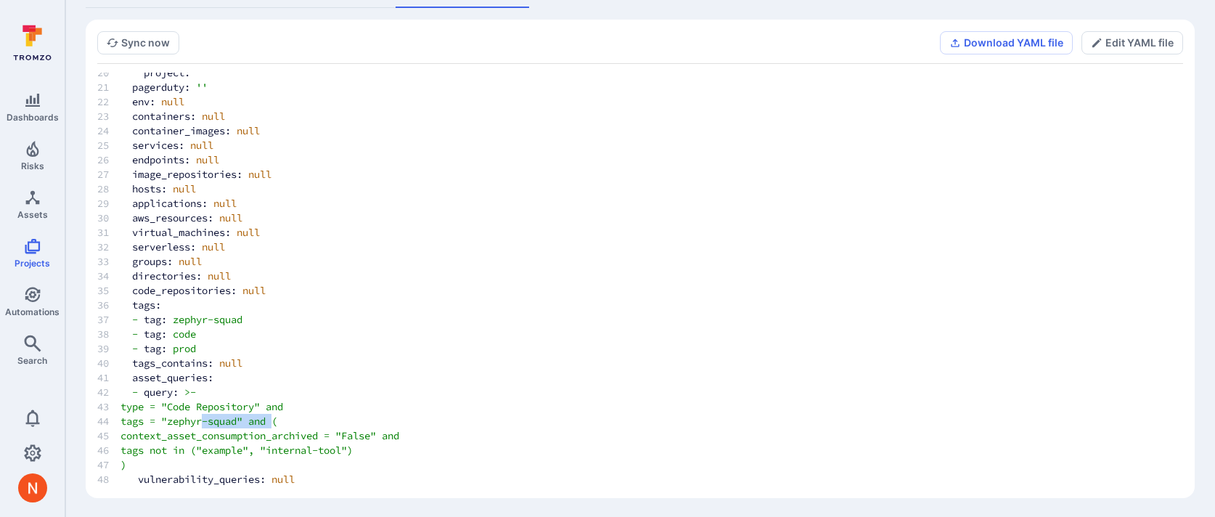
drag, startPoint x: 208, startPoint y: 421, endPoint x: 280, endPoint y: 417, distance: 72.0
click at [277, 390] on span "tags = "zephyr-squad" and (" at bounding box center [199, 421] width 157 height 13
copy span "zephyr-squad"
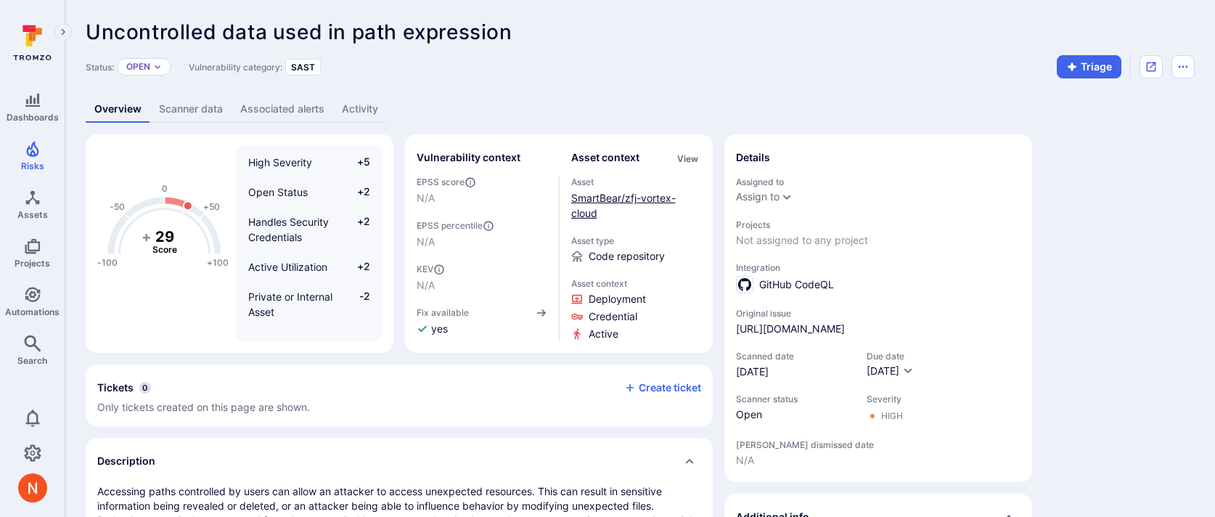
click at [616, 195] on link "SmartBear/zfj-vortex-cloud" at bounding box center [623, 206] width 105 height 28
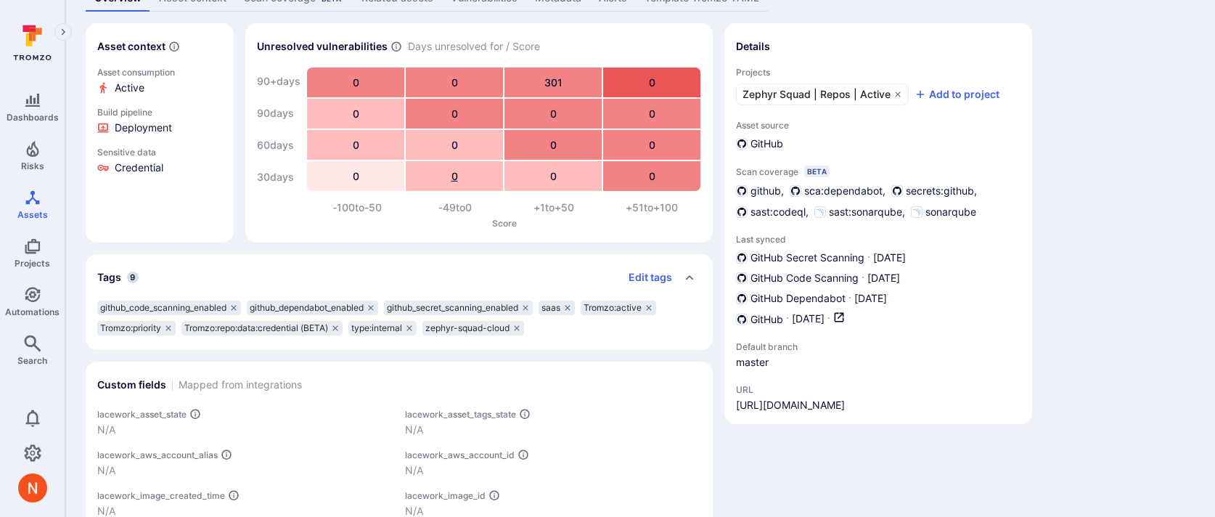
scroll to position [113, 0]
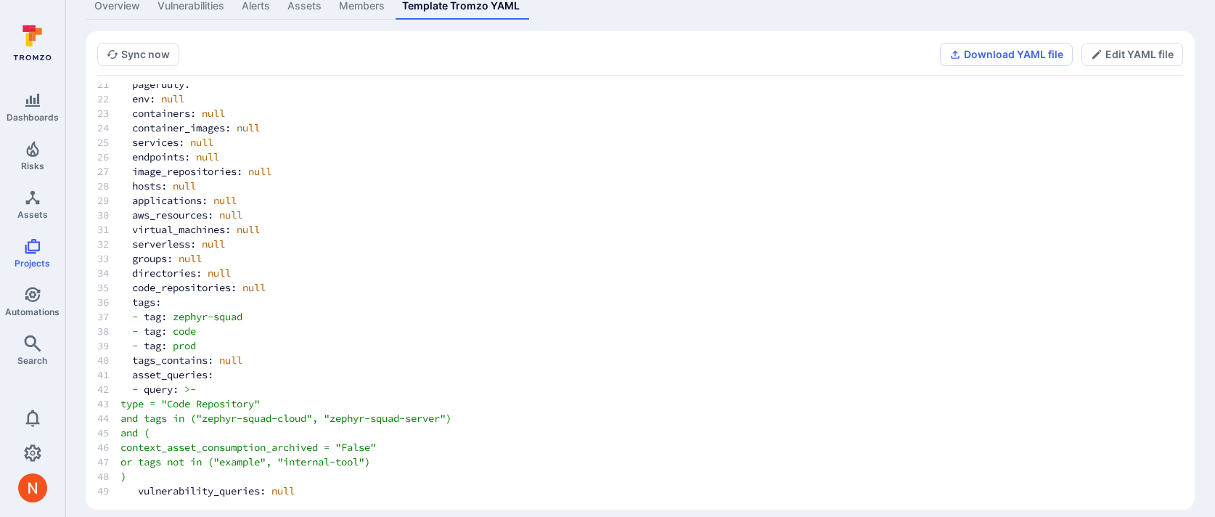
scroll to position [81, 0]
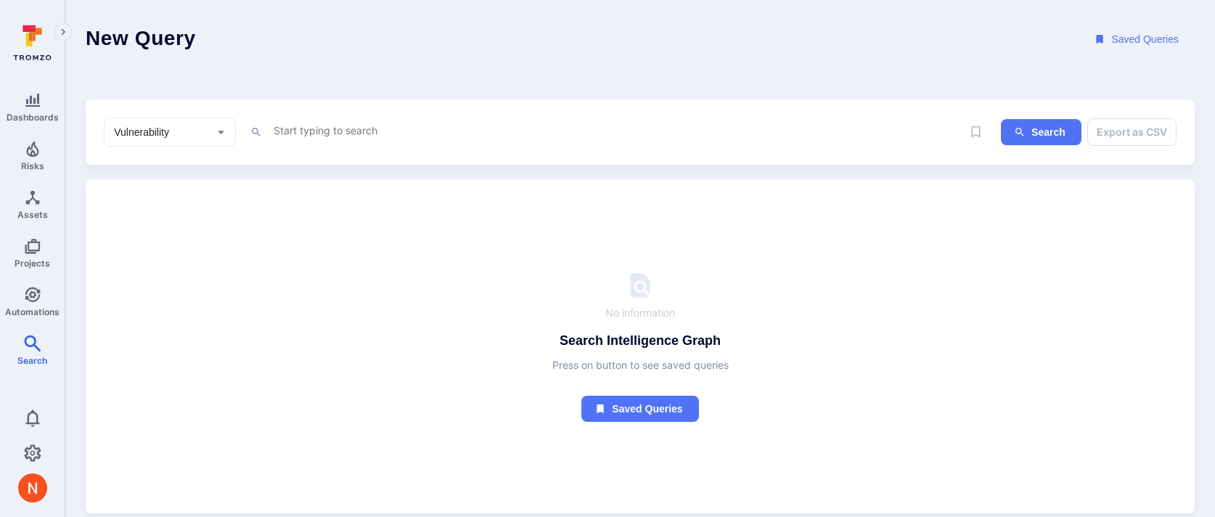
click at [150, 137] on input "Vulnerability" at bounding box center [159, 132] width 96 height 15
click at [133, 244] on li "Asset" at bounding box center [170, 236] width 131 height 24
type input "Asset"
click at [336, 132] on textarea "Intelligence Graph search area" at bounding box center [617, 130] width 690 height 18
type textarea "tags = "zephyr-squad""
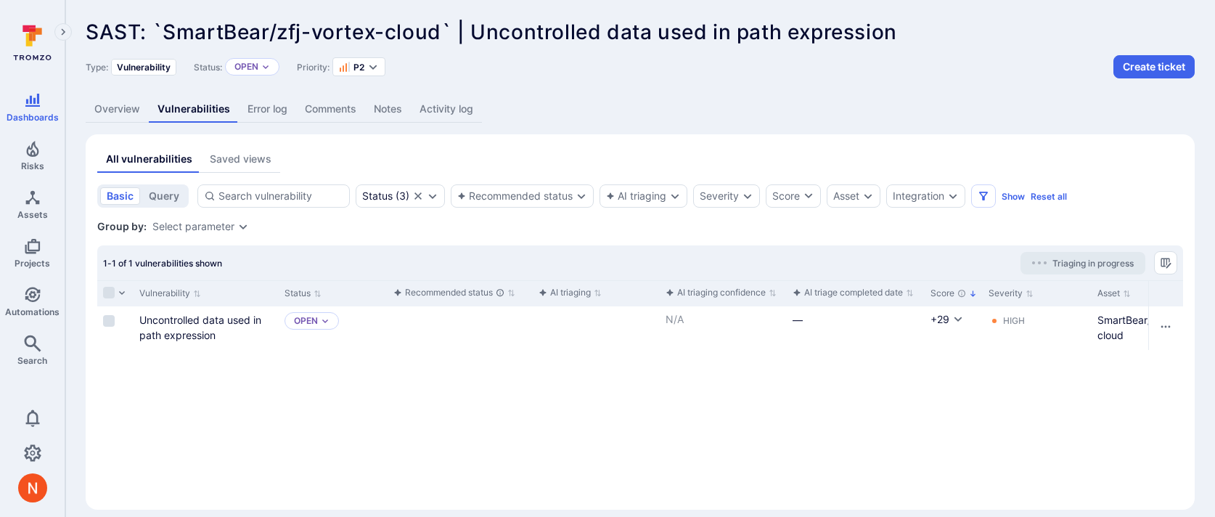
click at [124, 110] on link "Overview" at bounding box center [117, 109] width 63 height 27
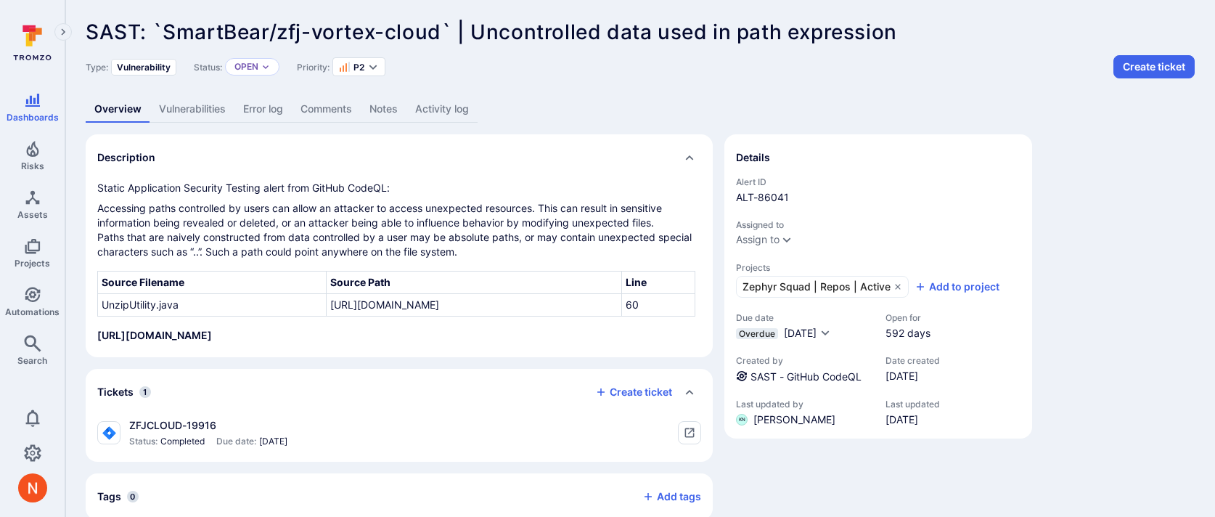
click at [434, 113] on link "Activity log" at bounding box center [442, 109] width 71 height 27
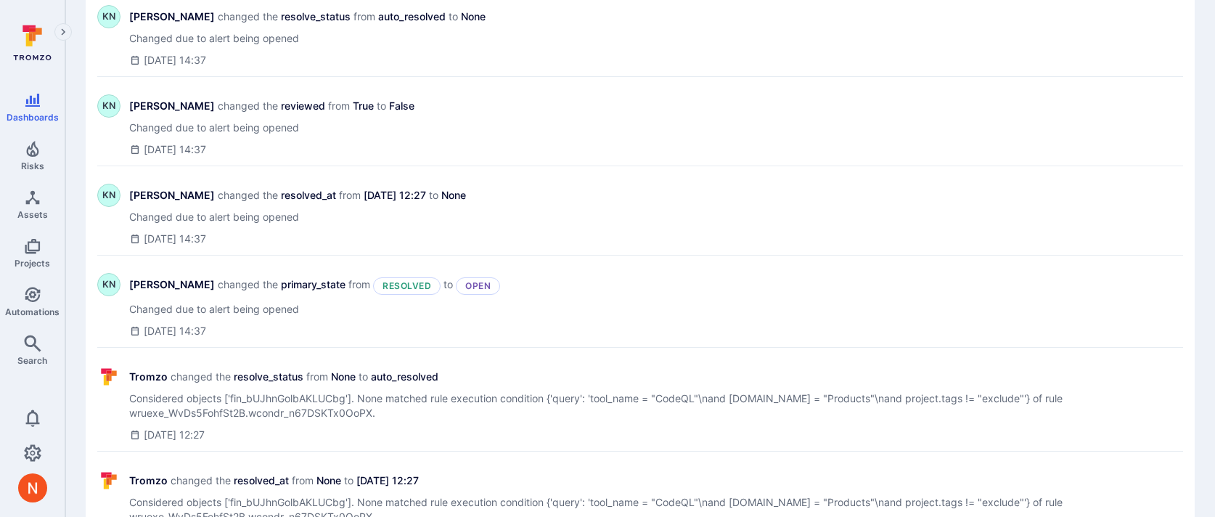
scroll to position [153, 0]
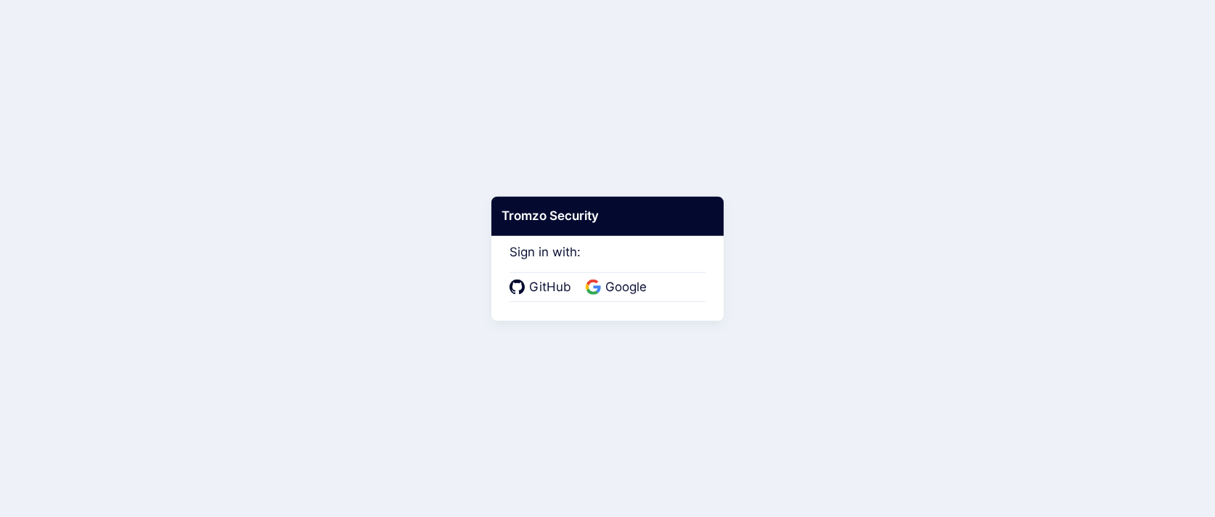
click at [596, 274] on div "GitHub Google" at bounding box center [608, 287] width 196 height 30
click at [599, 280] on icon at bounding box center [593, 287] width 15 height 15
